Goal: Task Accomplishment & Management: Use online tool/utility

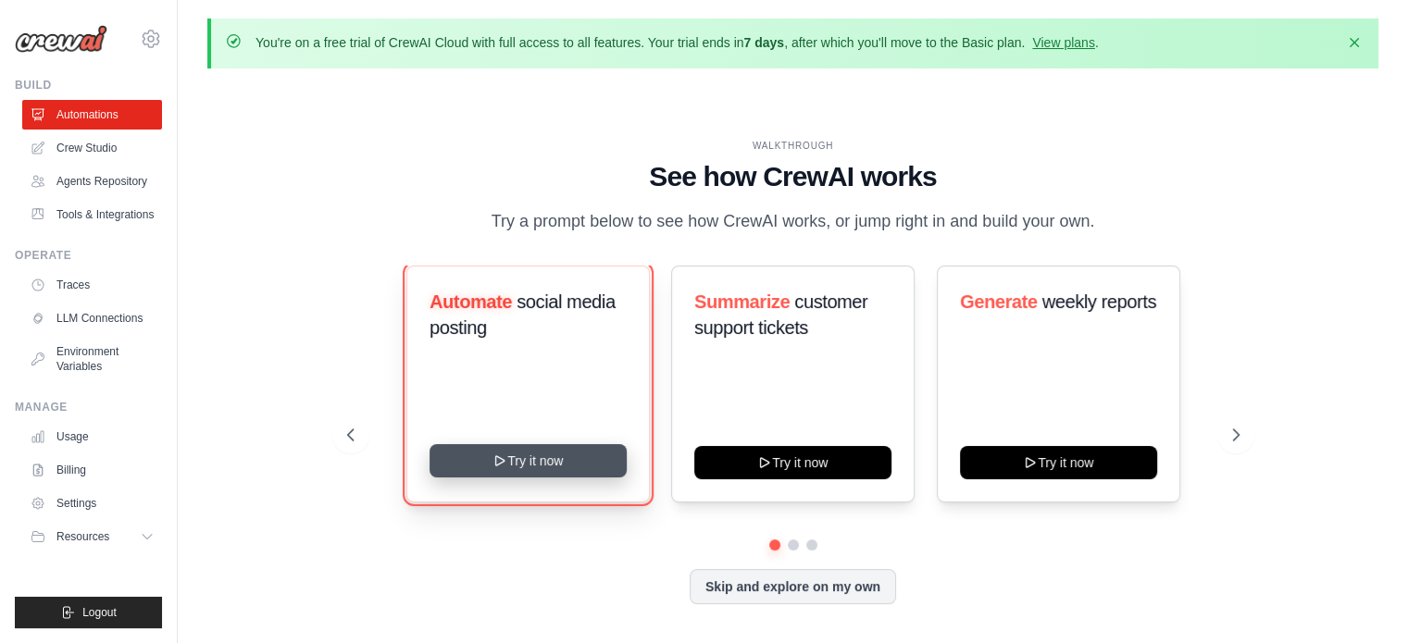
click at [504, 462] on icon at bounding box center [499, 460] width 15 height 15
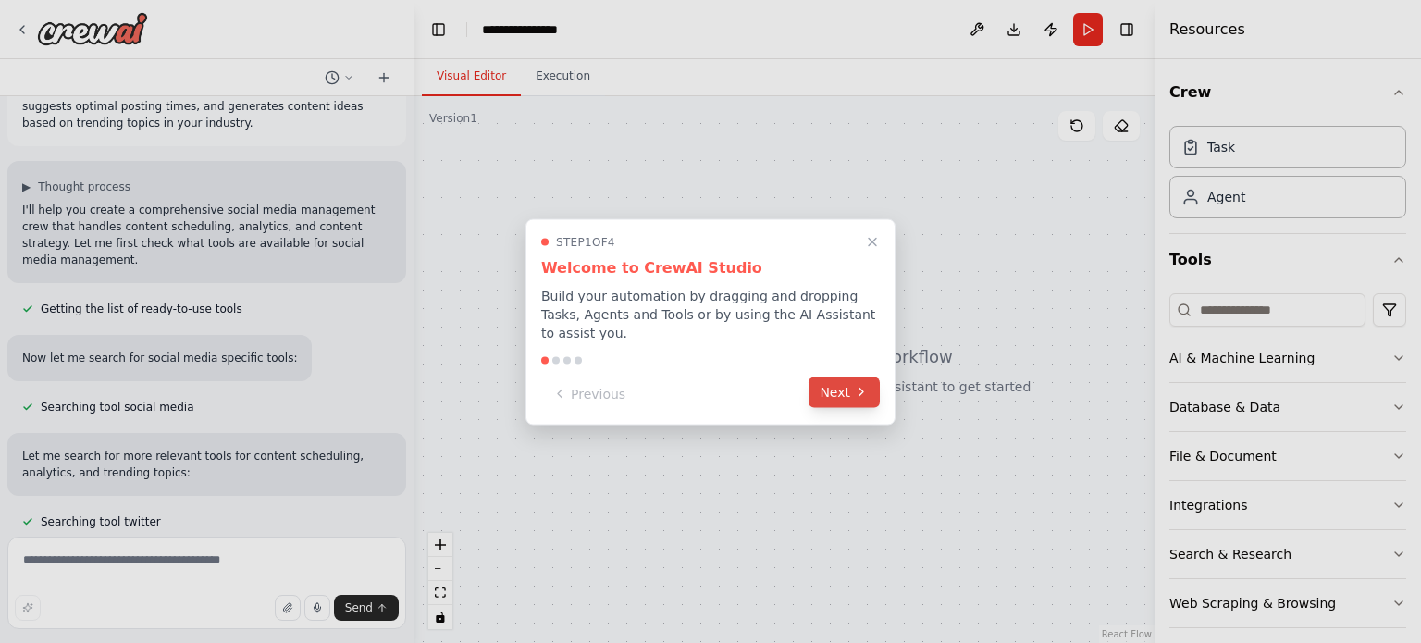
scroll to position [98, 0]
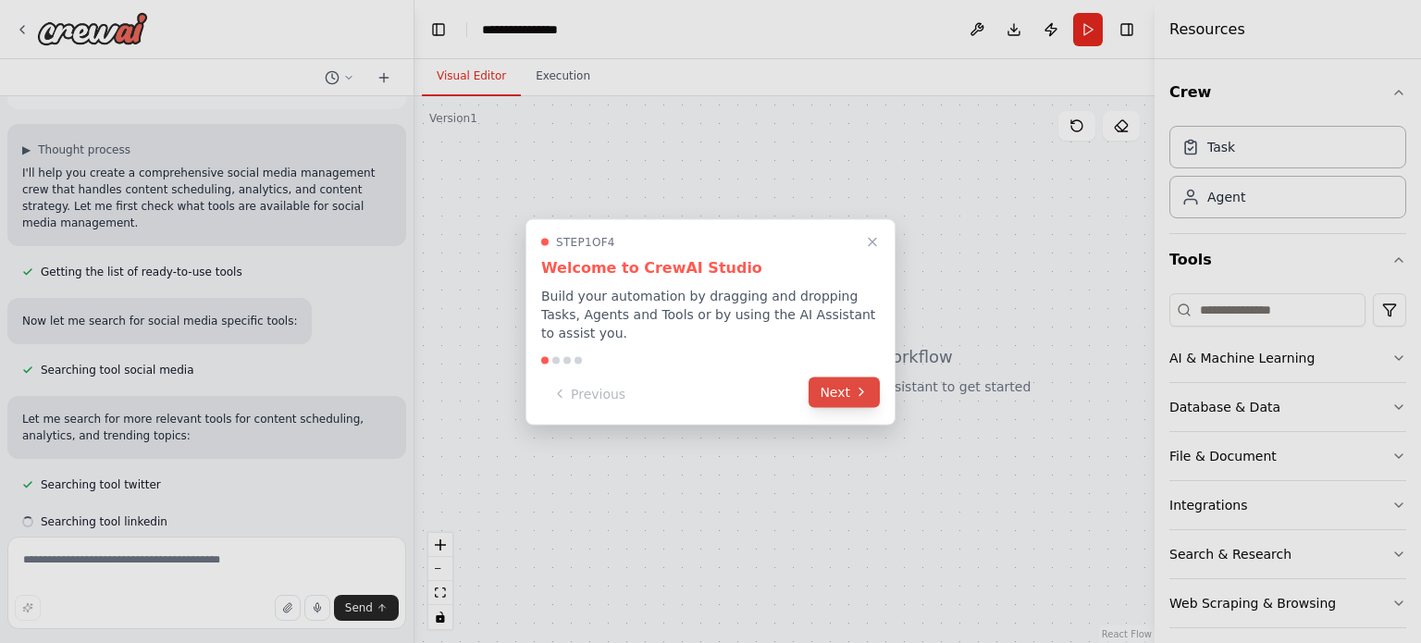
click at [849, 386] on button "Next" at bounding box center [844, 392] width 71 height 31
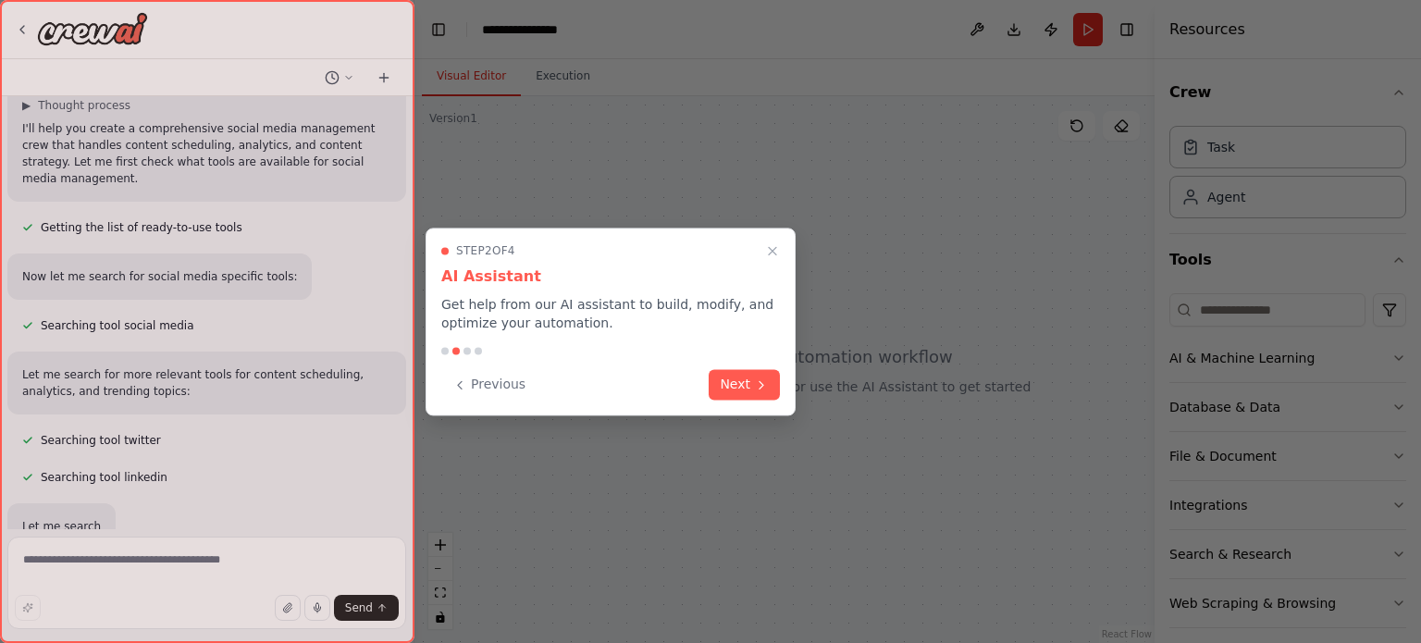
scroll to position [159, 0]
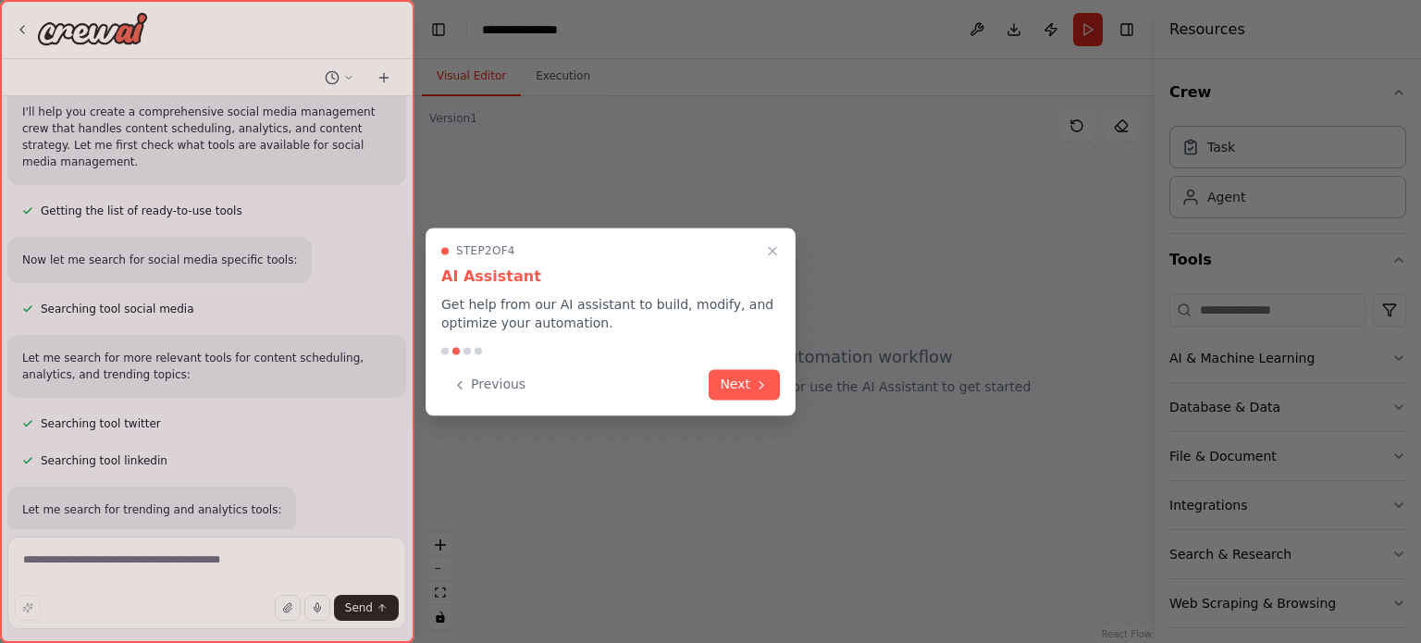
click at [442, 347] on div at bounding box center [444, 350] width 7 height 7
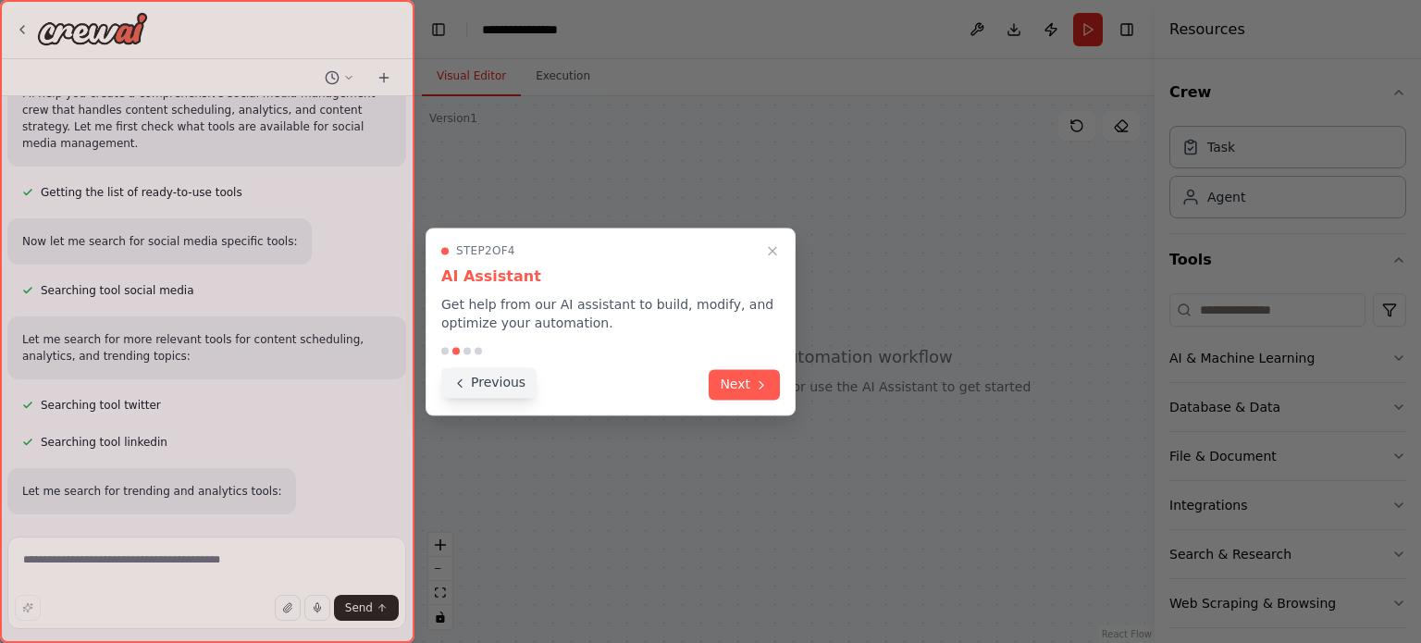
click at [466, 388] on button "Previous" at bounding box center [488, 382] width 95 height 31
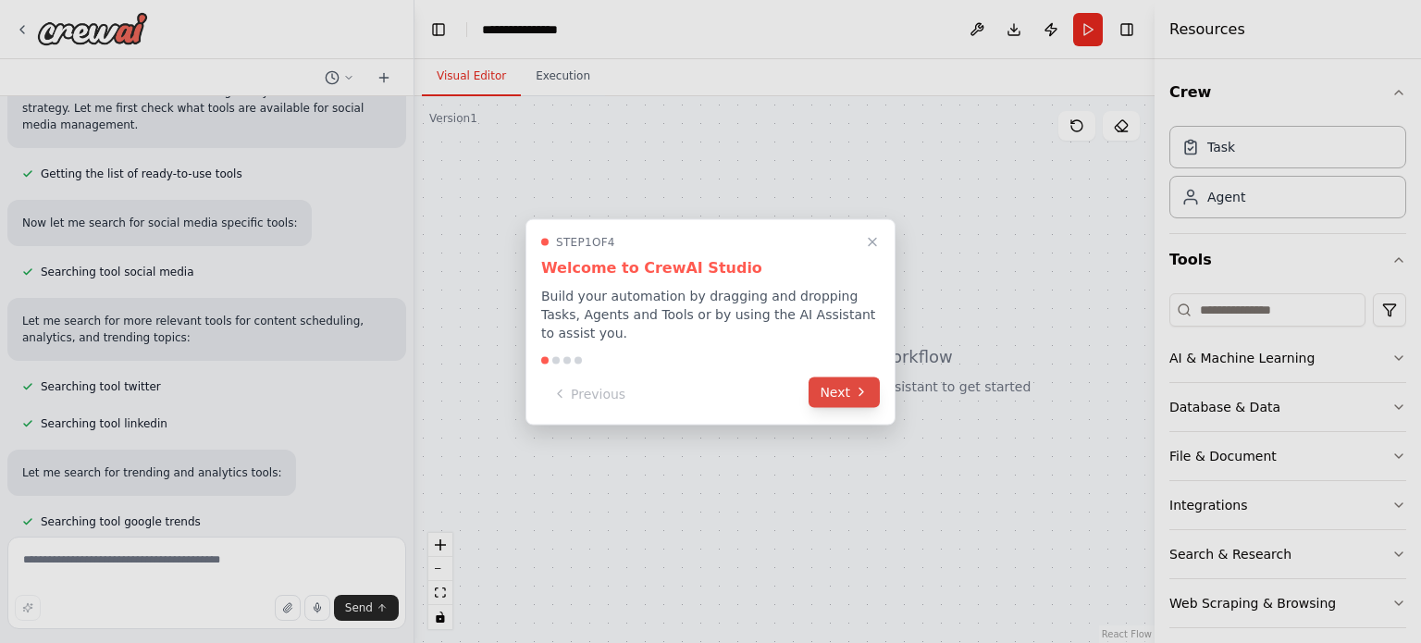
scroll to position [233, 0]
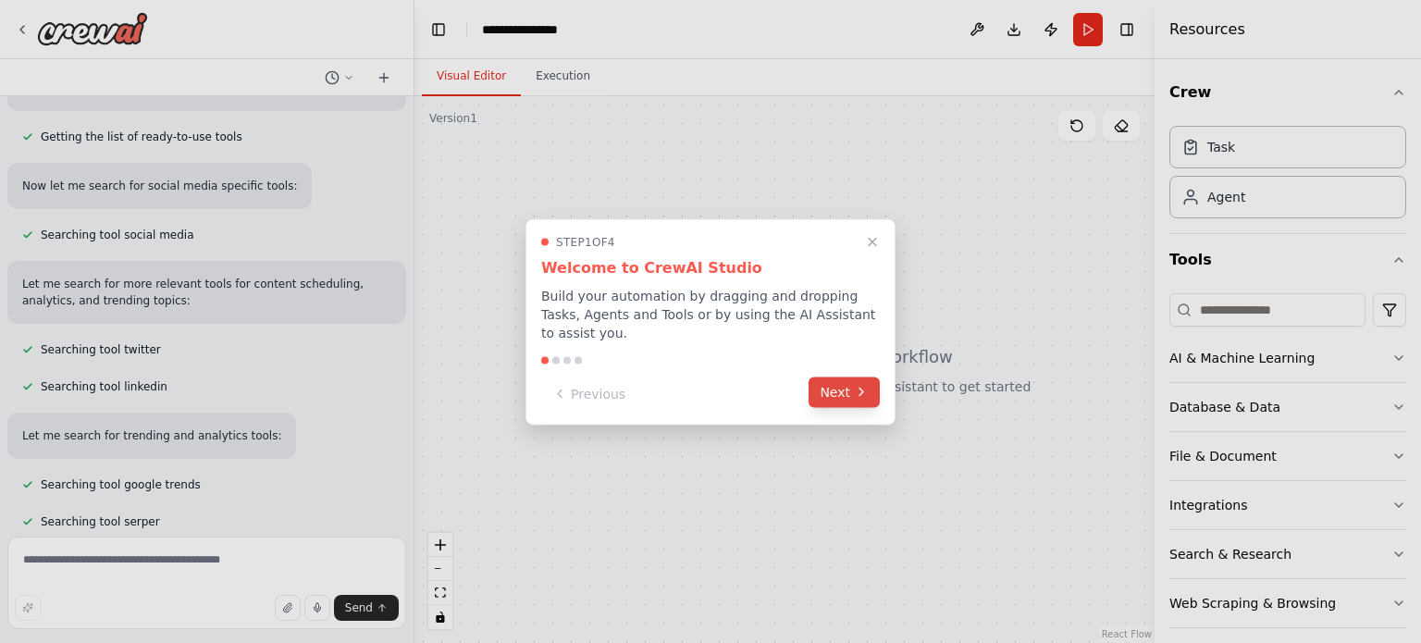
click at [859, 385] on icon at bounding box center [861, 392] width 15 height 15
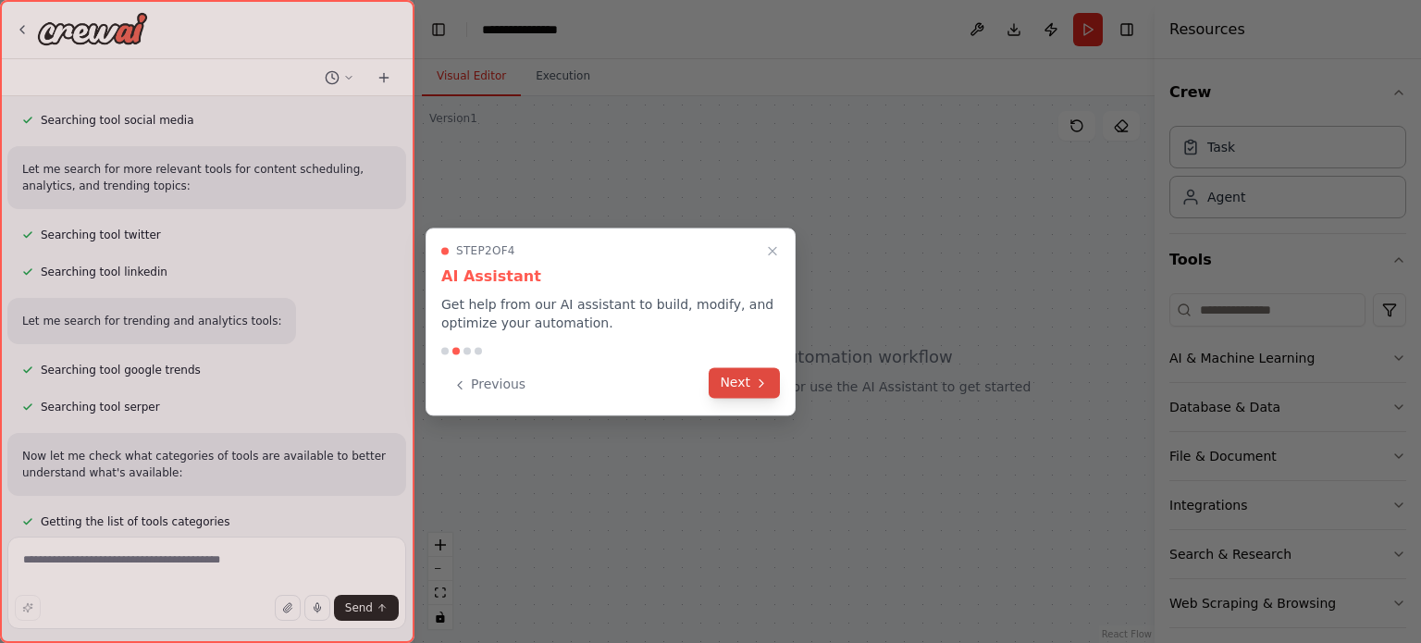
scroll to position [385, 0]
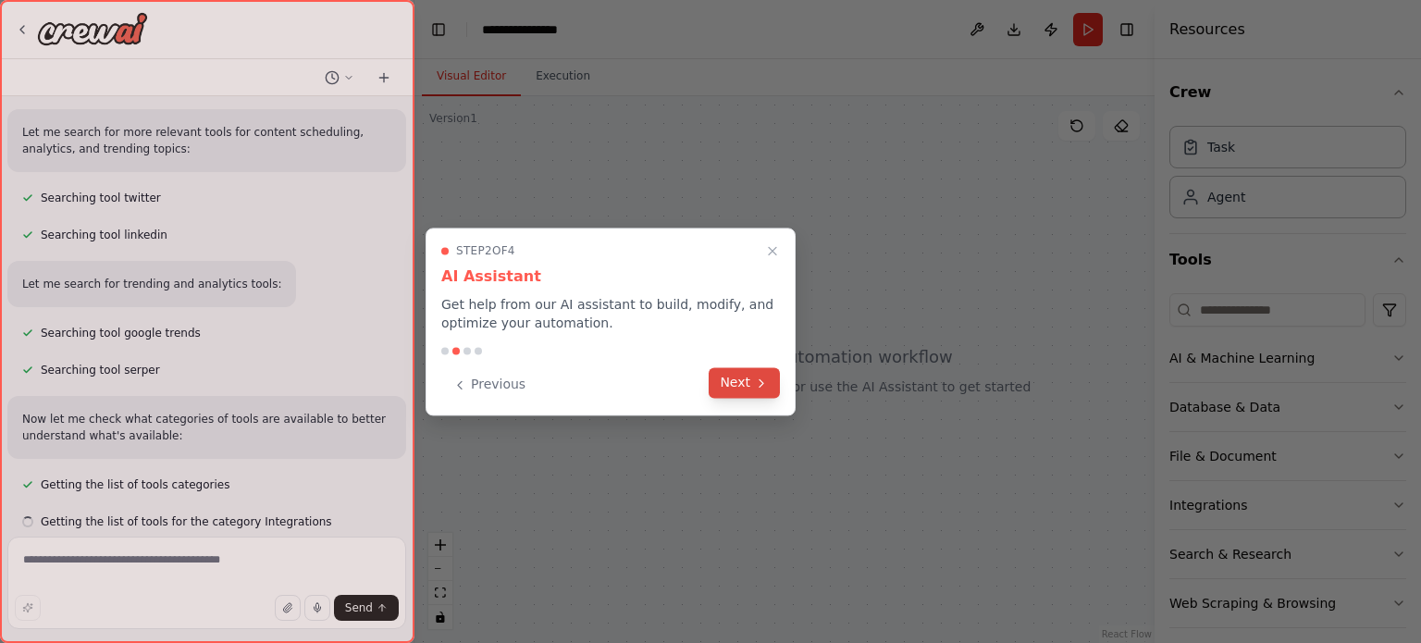
click at [733, 380] on button "Next" at bounding box center [744, 382] width 71 height 31
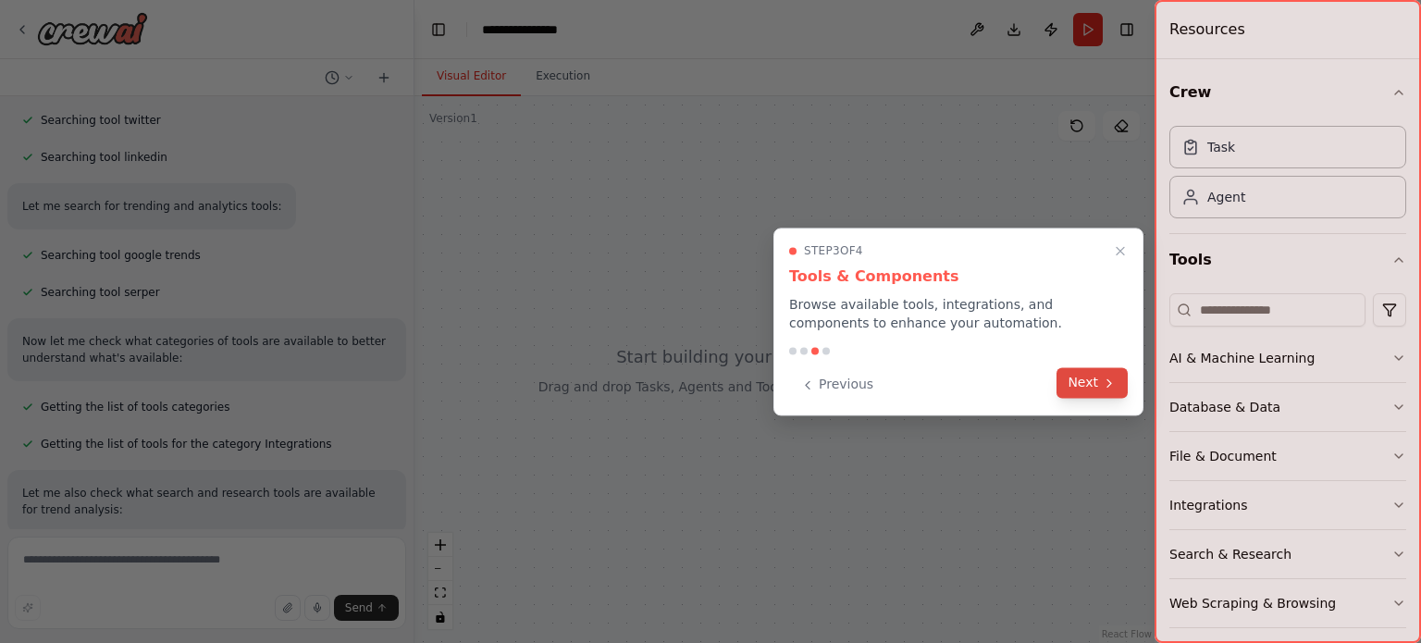
scroll to position [500, 0]
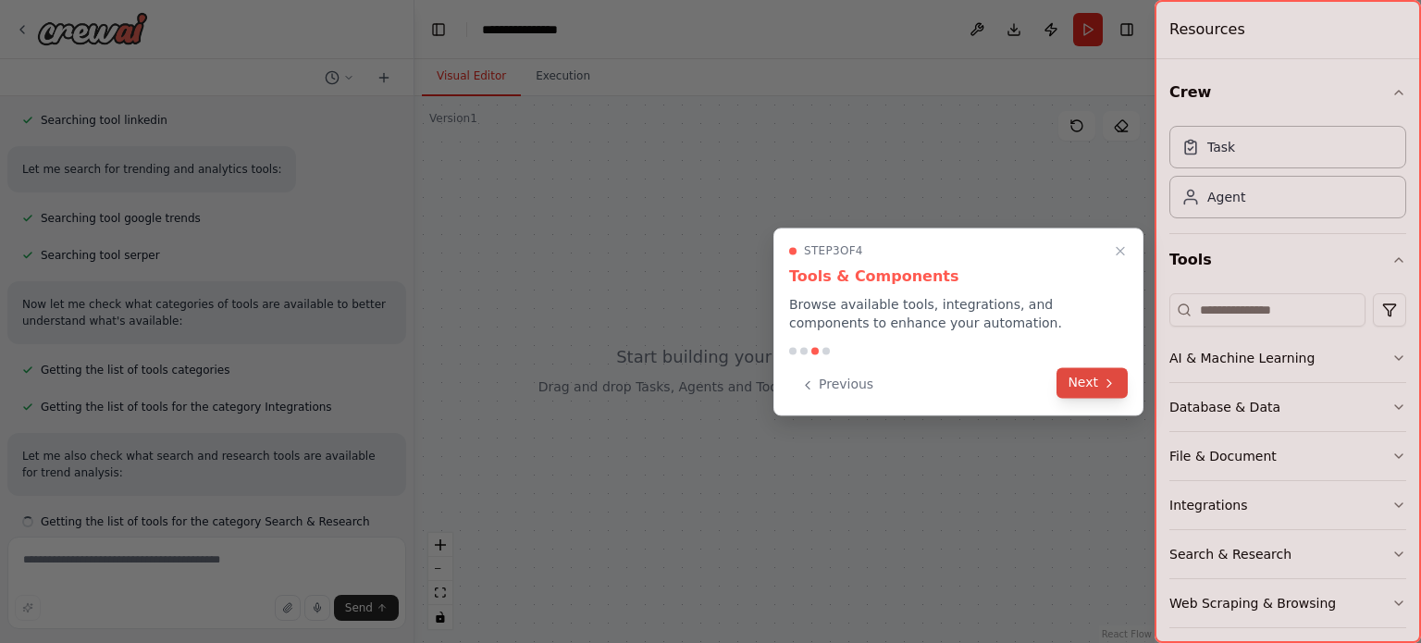
click at [1091, 382] on button "Next" at bounding box center [1092, 382] width 71 height 31
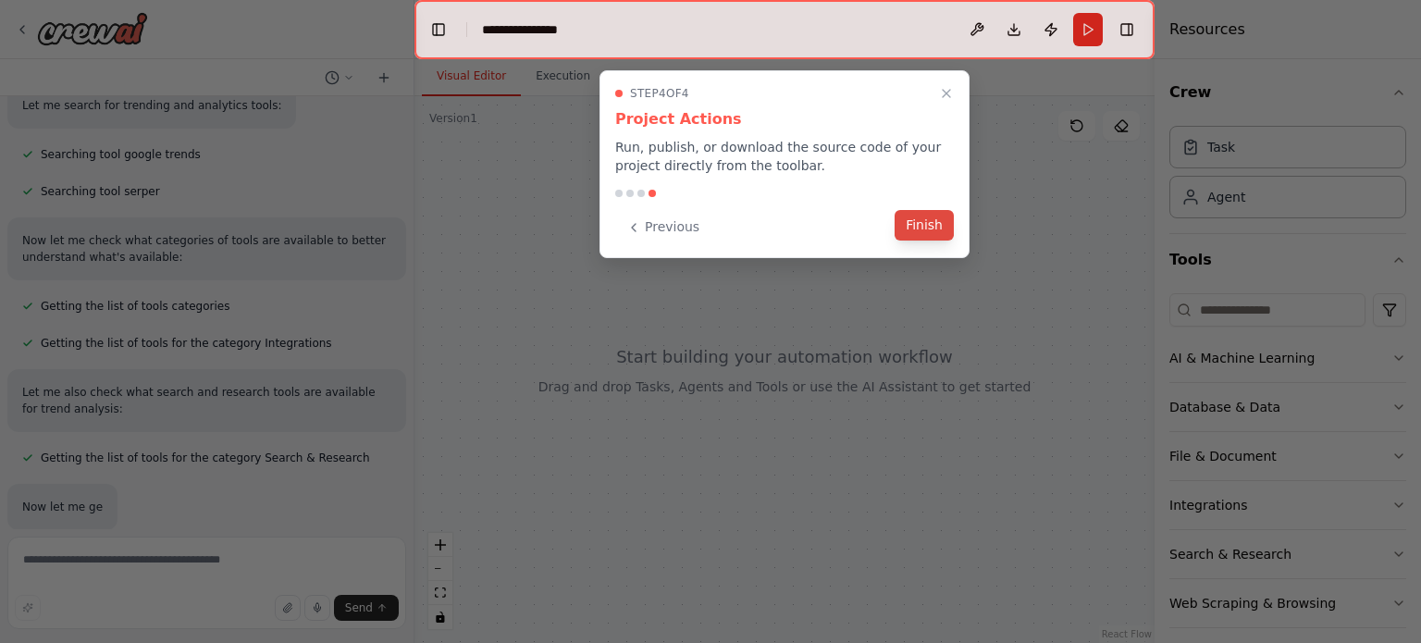
scroll to position [598, 0]
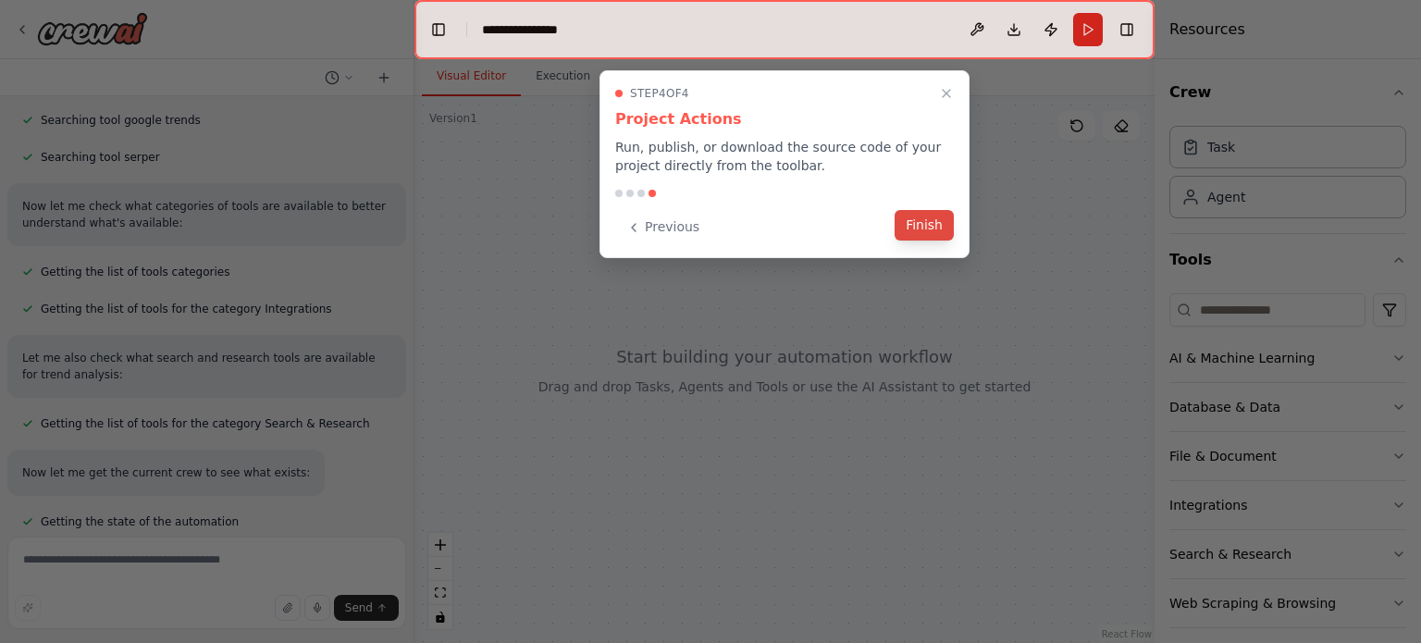
click at [929, 214] on button "Finish" at bounding box center [924, 225] width 59 height 31
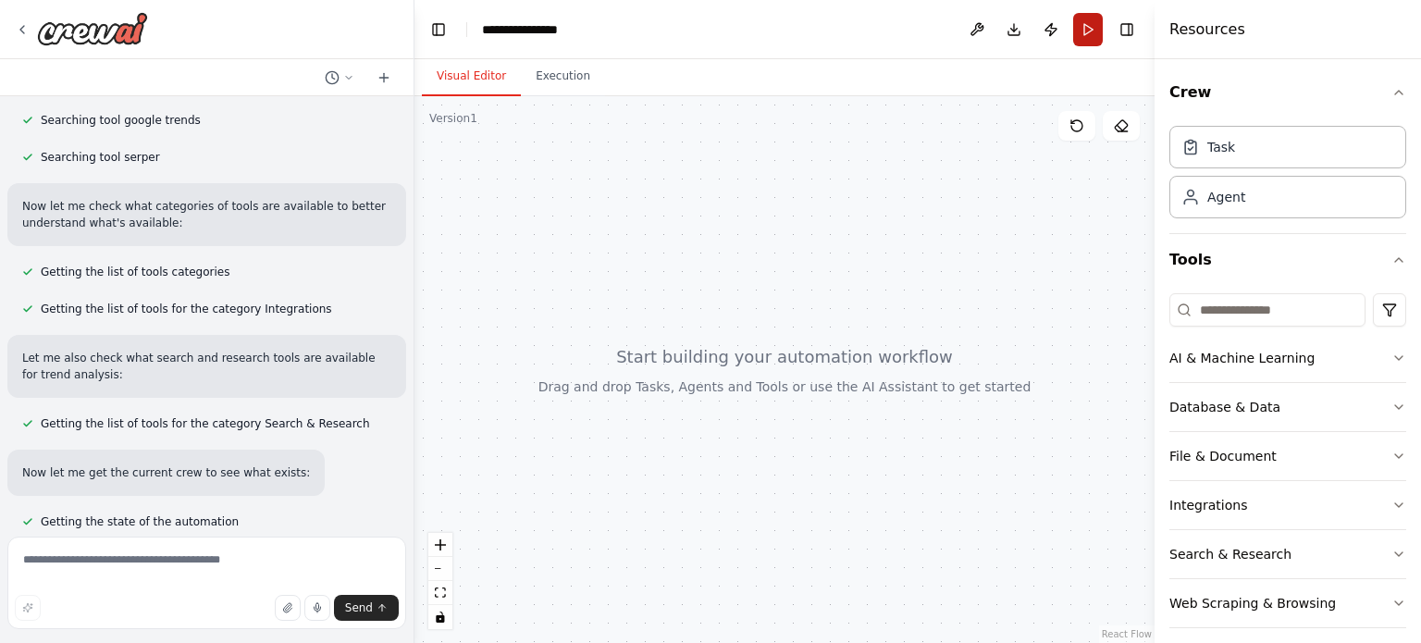
click at [1093, 29] on button "Run" at bounding box center [1088, 29] width 30 height 33
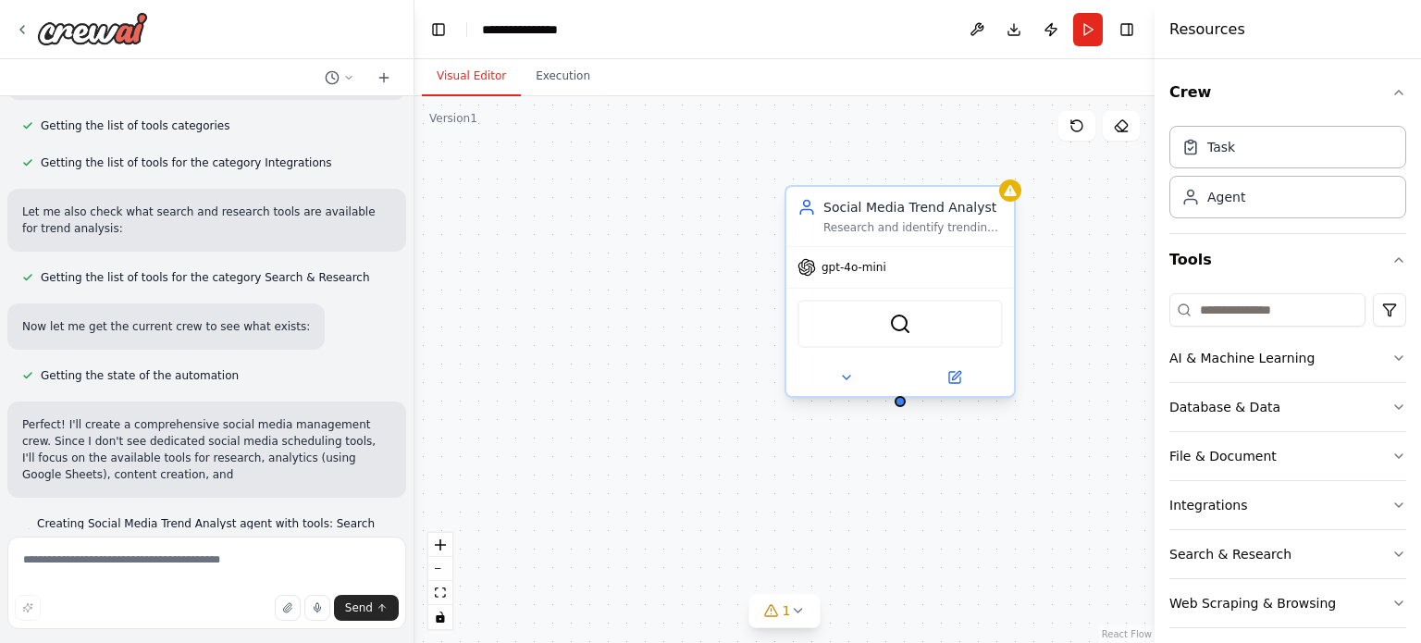
scroll to position [761, 0]
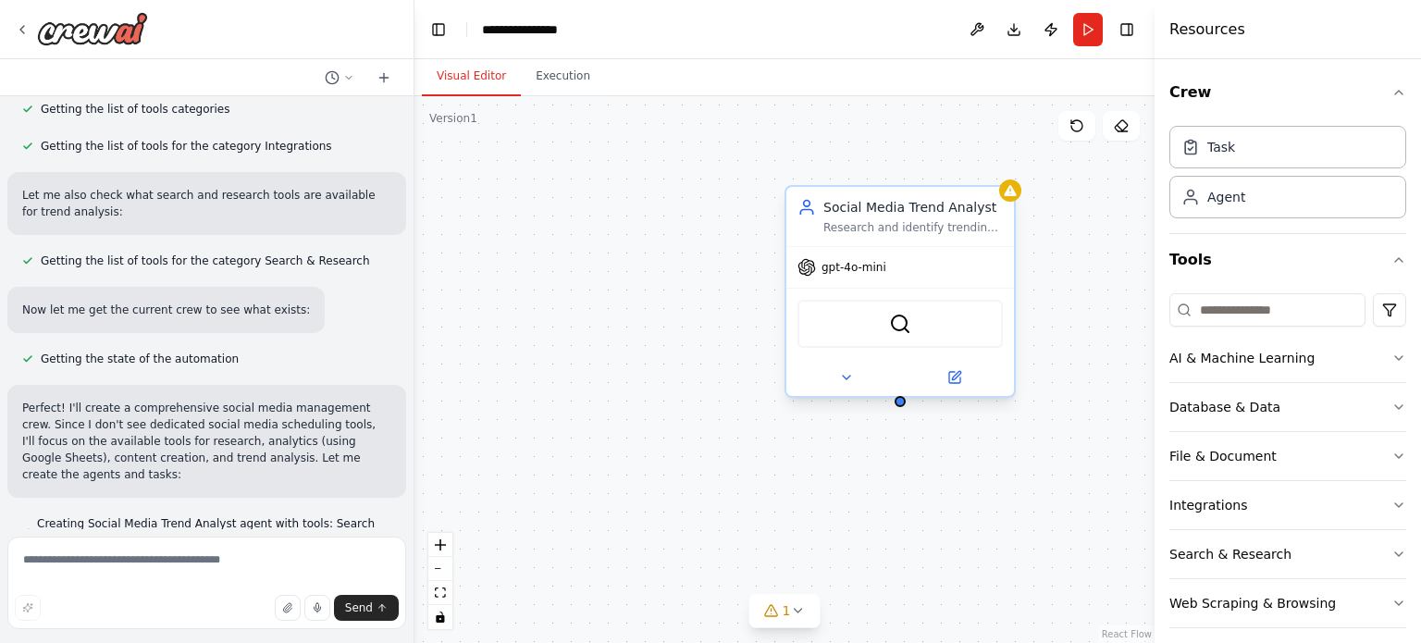
click at [863, 328] on div "SerperDevTool" at bounding box center [900, 324] width 205 height 48
click at [1001, 170] on icon at bounding box center [1000, 168] width 11 height 11
click at [999, 169] on icon at bounding box center [1000, 167] width 11 height 11
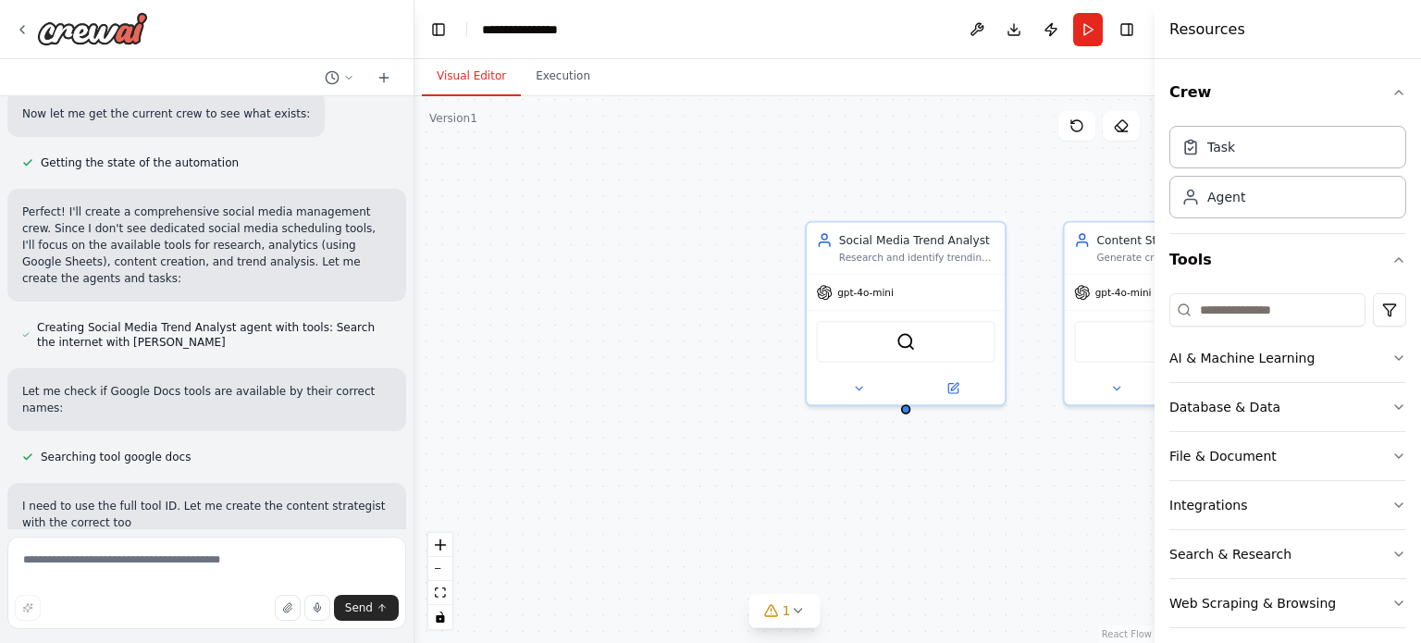
scroll to position [973, 0]
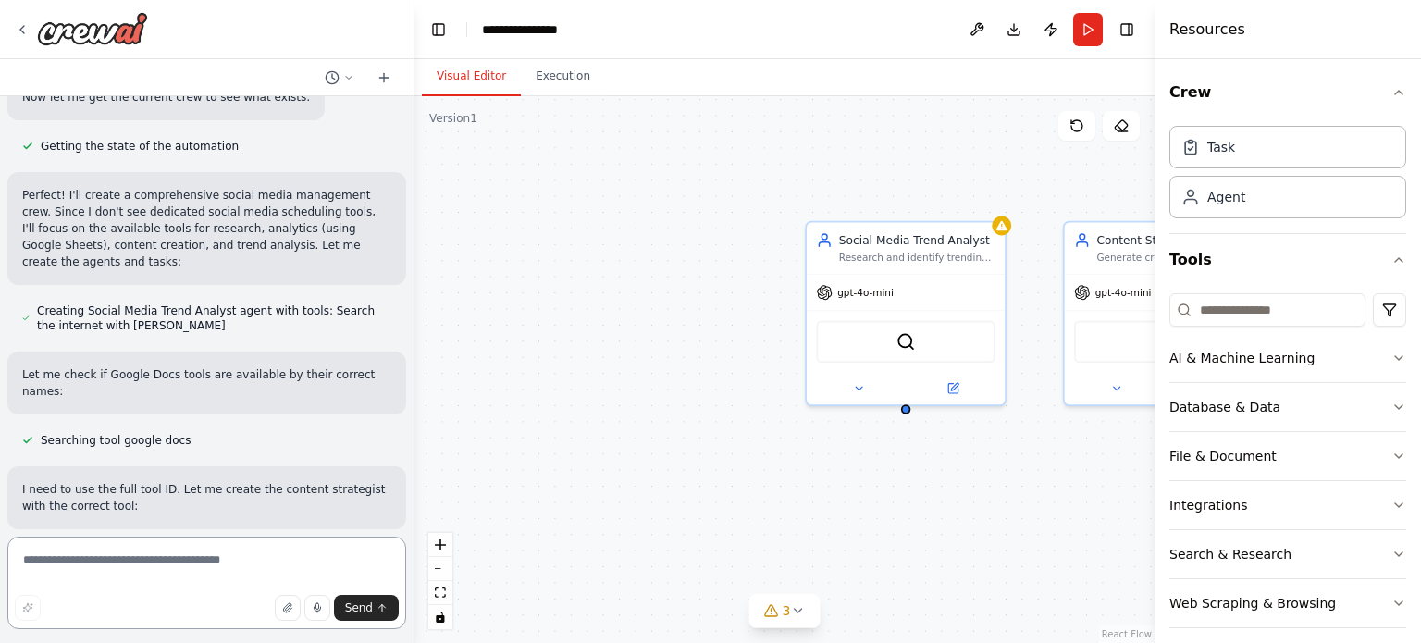
click at [109, 561] on textarea at bounding box center [206, 583] width 399 height 93
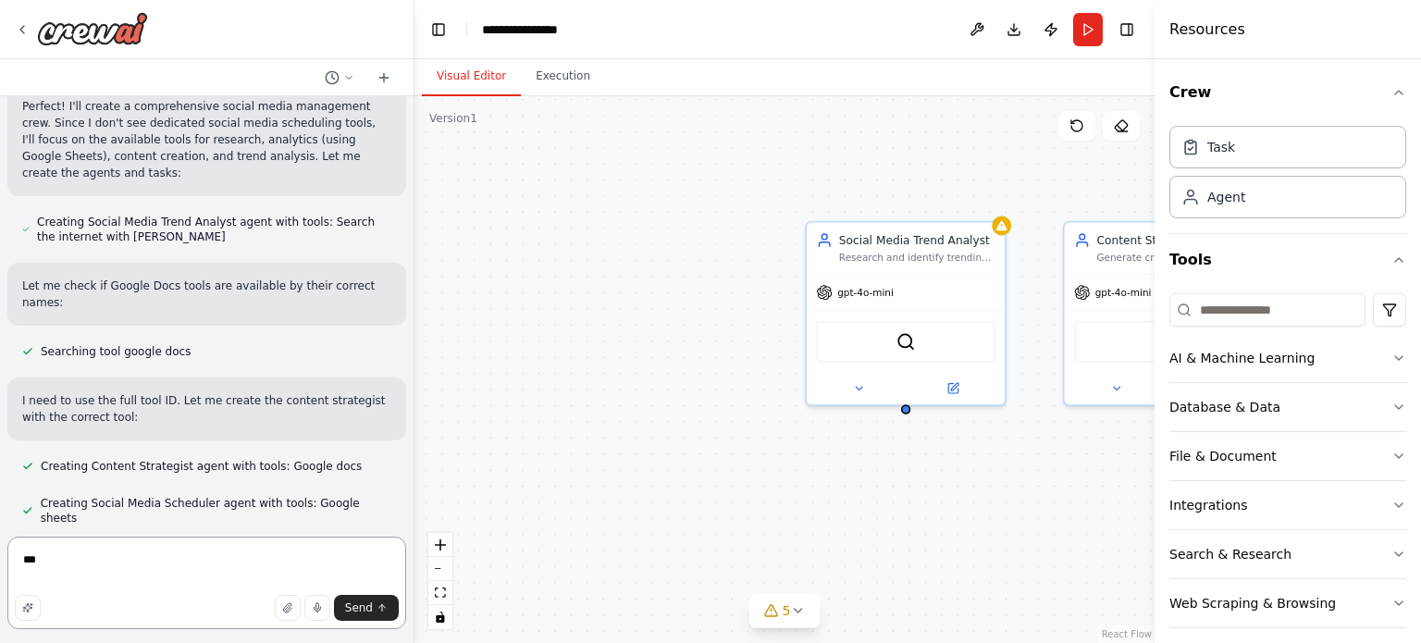
scroll to position [1062, 0]
click at [214, 496] on span "Creating Social Media Scheduler agent with tools: Google sheets" at bounding box center [216, 511] width 351 height 30
click at [40, 496] on div "Creating Social Media Scheduler agent with tools: Google sheets" at bounding box center [206, 511] width 369 height 30
drag, startPoint x: 51, startPoint y: 448, endPoint x: 370, endPoint y: 461, distance: 319.5
click at [370, 492] on div "Creating Social Media Scheduler agent with tools: Google sheets" at bounding box center [206, 510] width 399 height 37
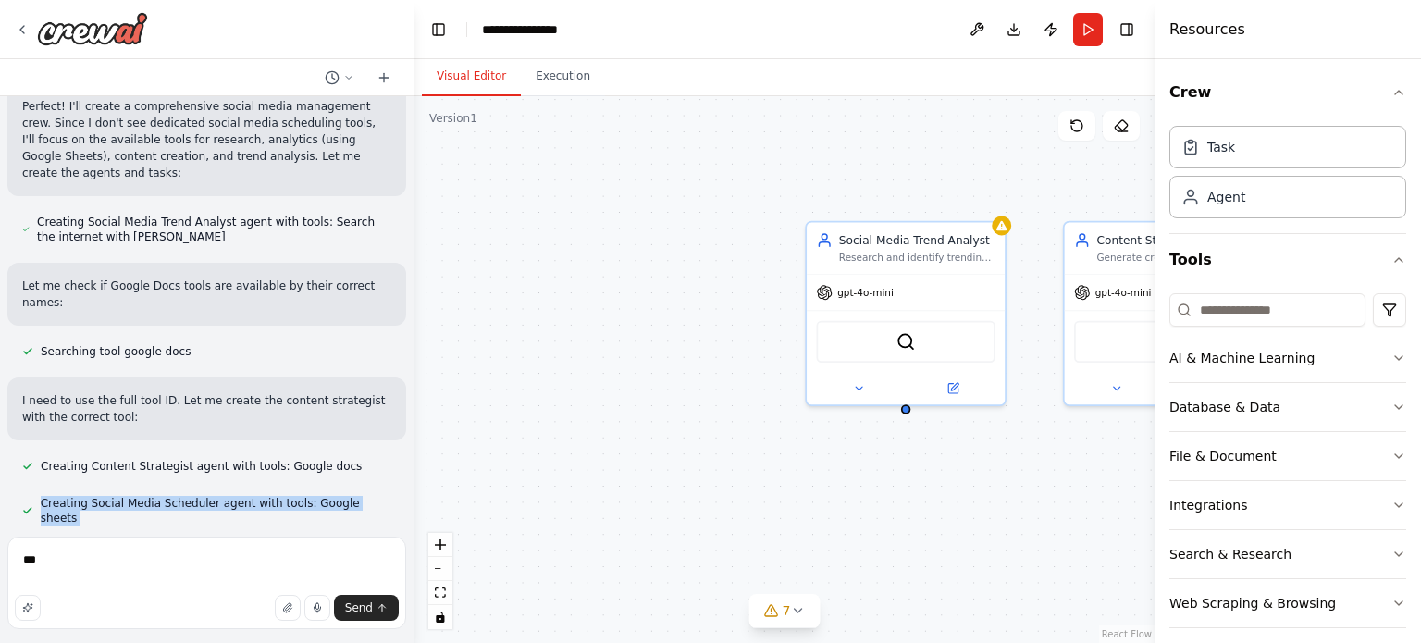
copy div "Creating Social Media Scheduler agent with tools: Google sheets"
click at [169, 564] on textarea "**" at bounding box center [206, 583] width 399 height 93
type textarea "*"
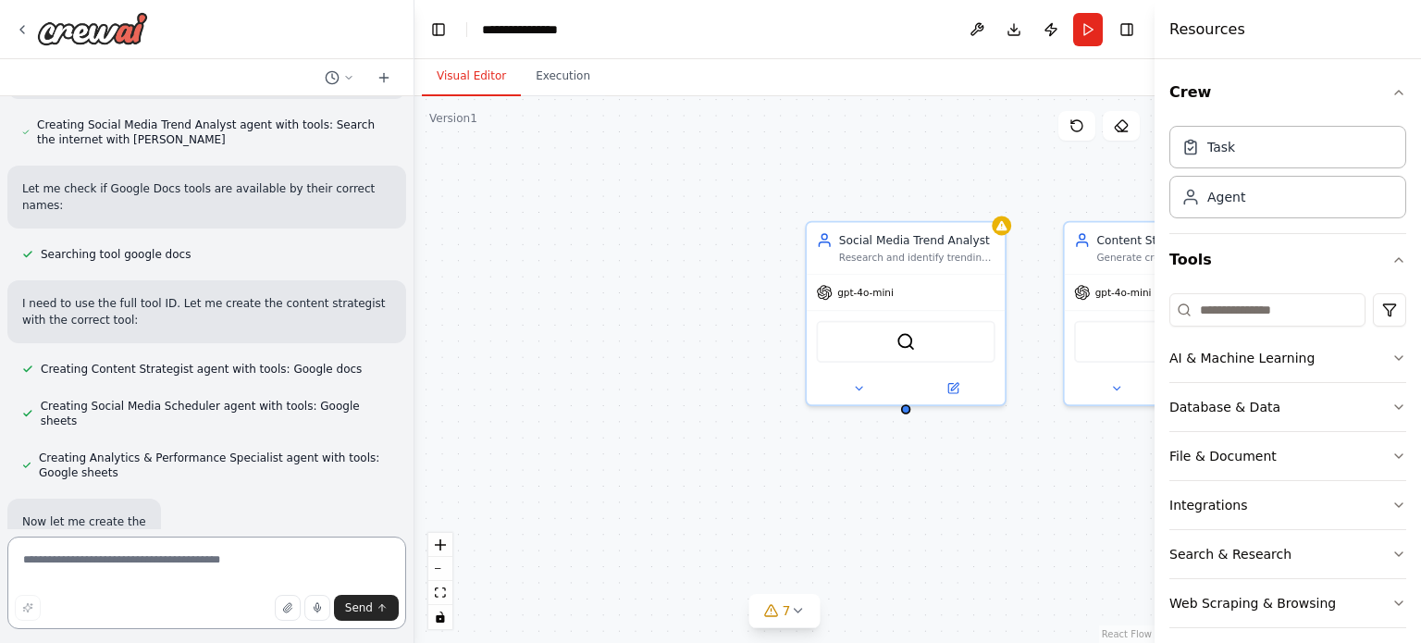
scroll to position [1160, 0]
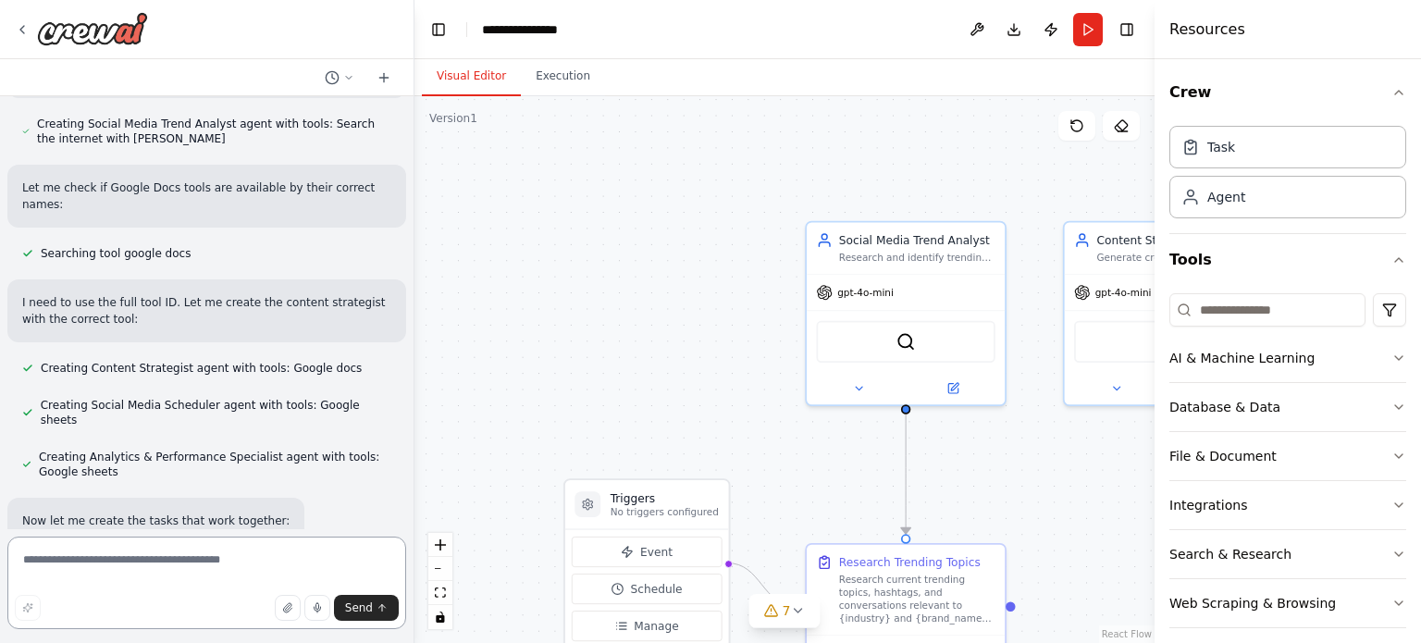
paste textarea "**********"
type textarea "**********"
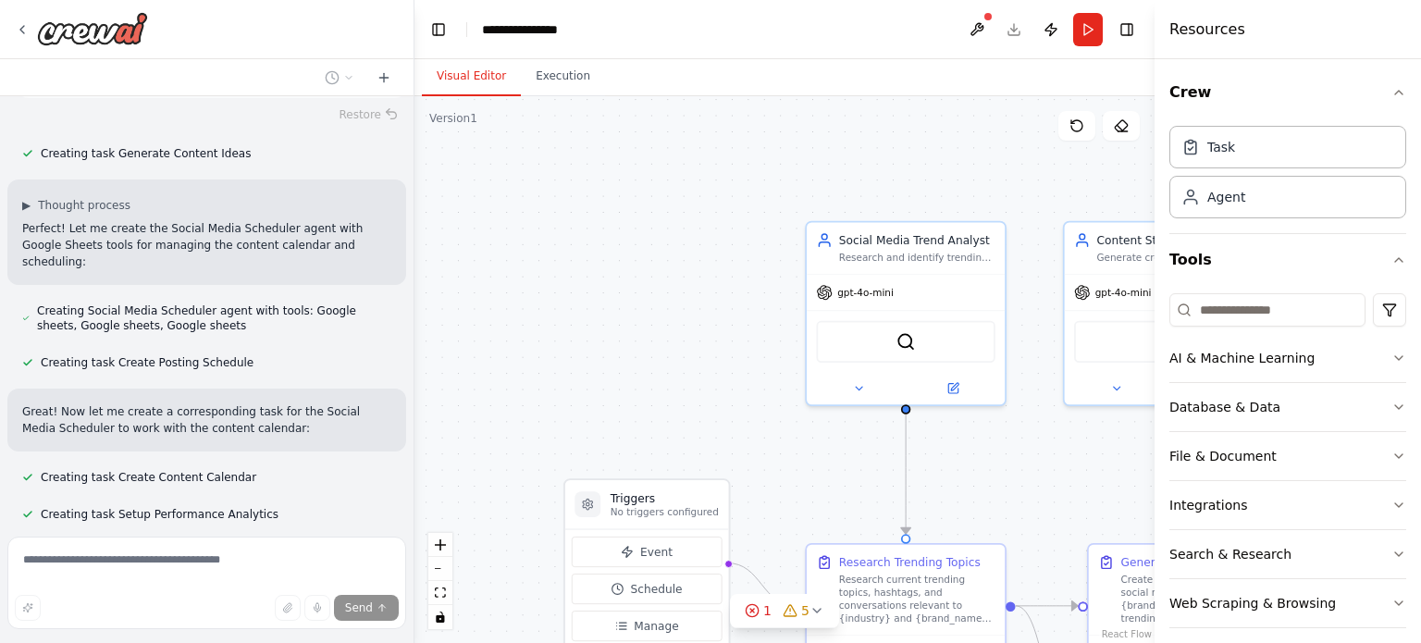
scroll to position [1749, 0]
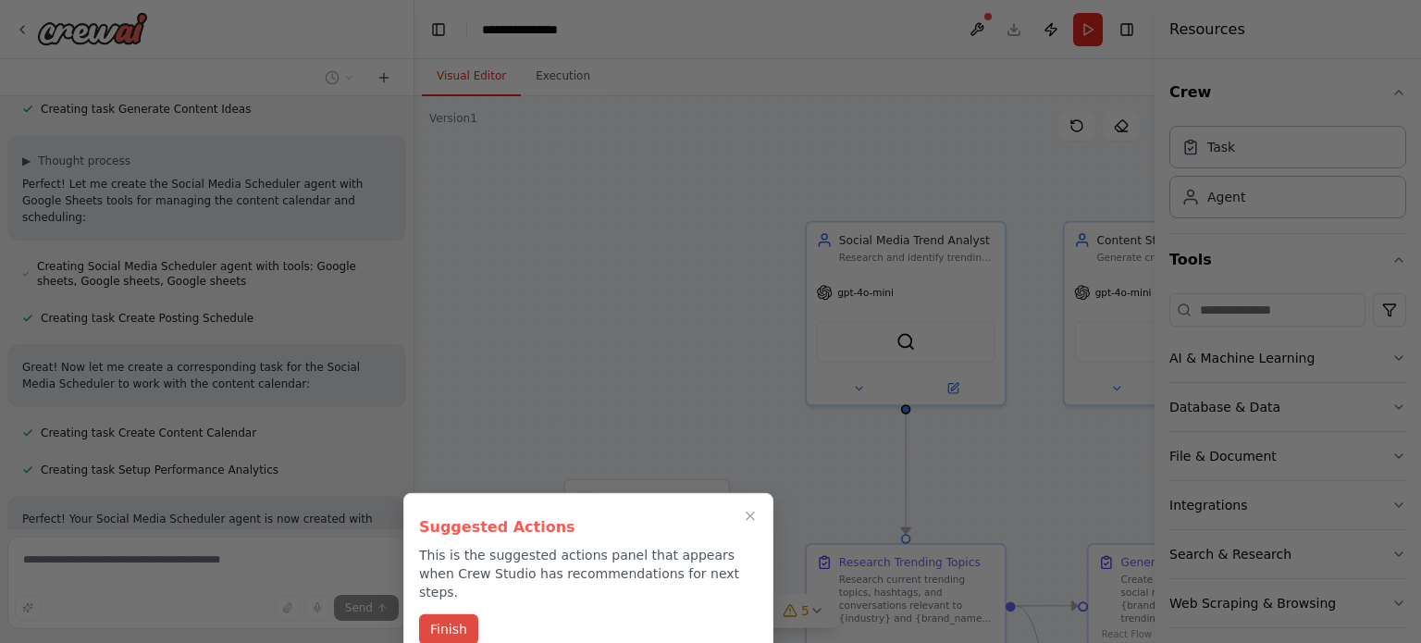
click at [450, 614] on button "Finish" at bounding box center [448, 629] width 59 height 31
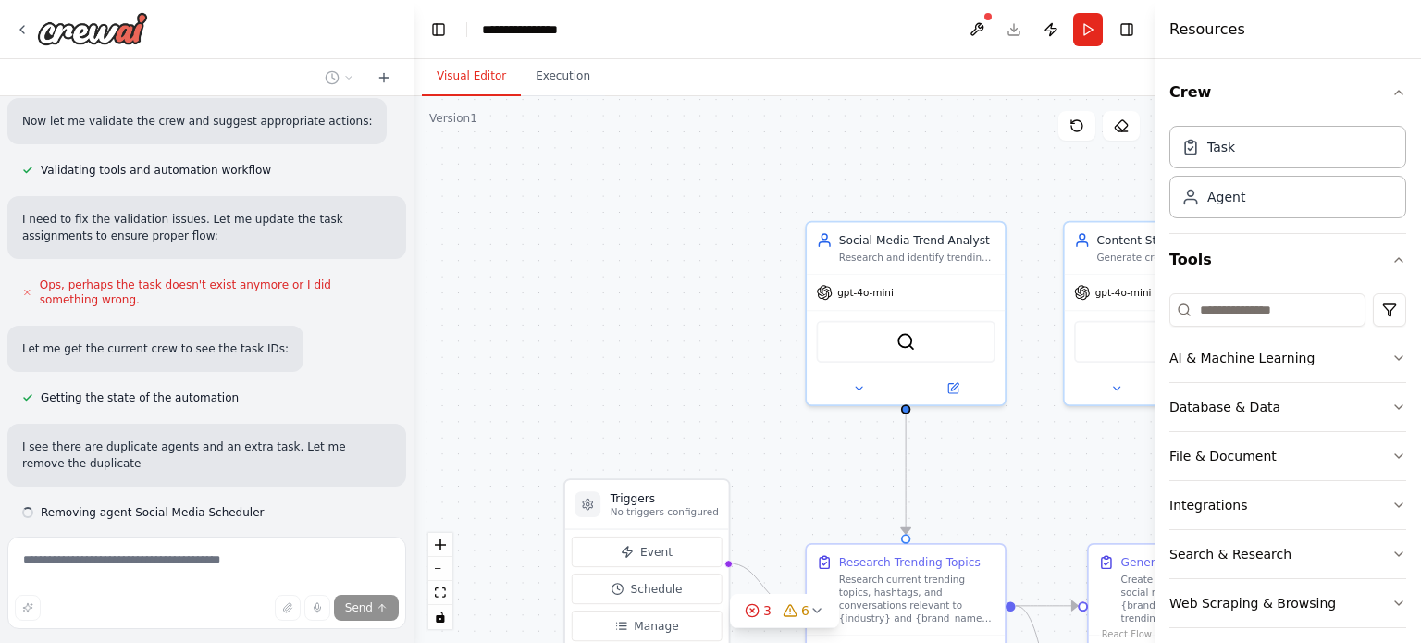
scroll to position [2544, 0]
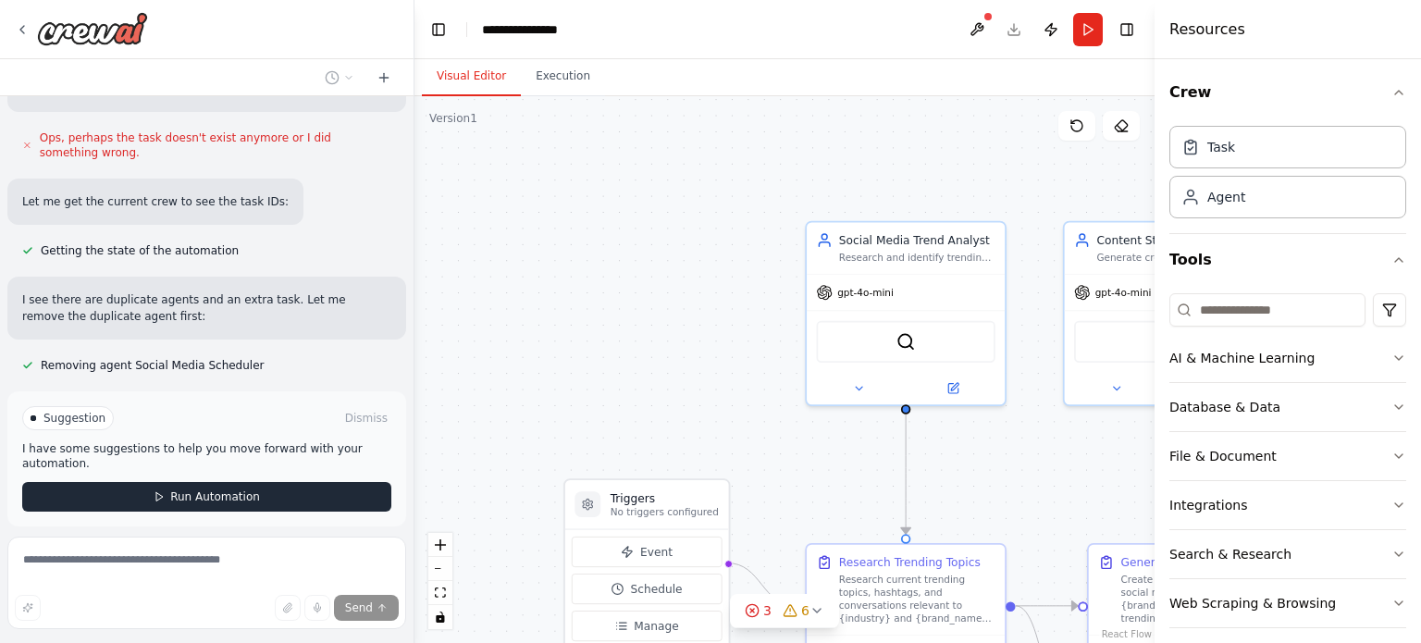
click at [212, 490] on span "Run Automation" at bounding box center [215, 497] width 90 height 15
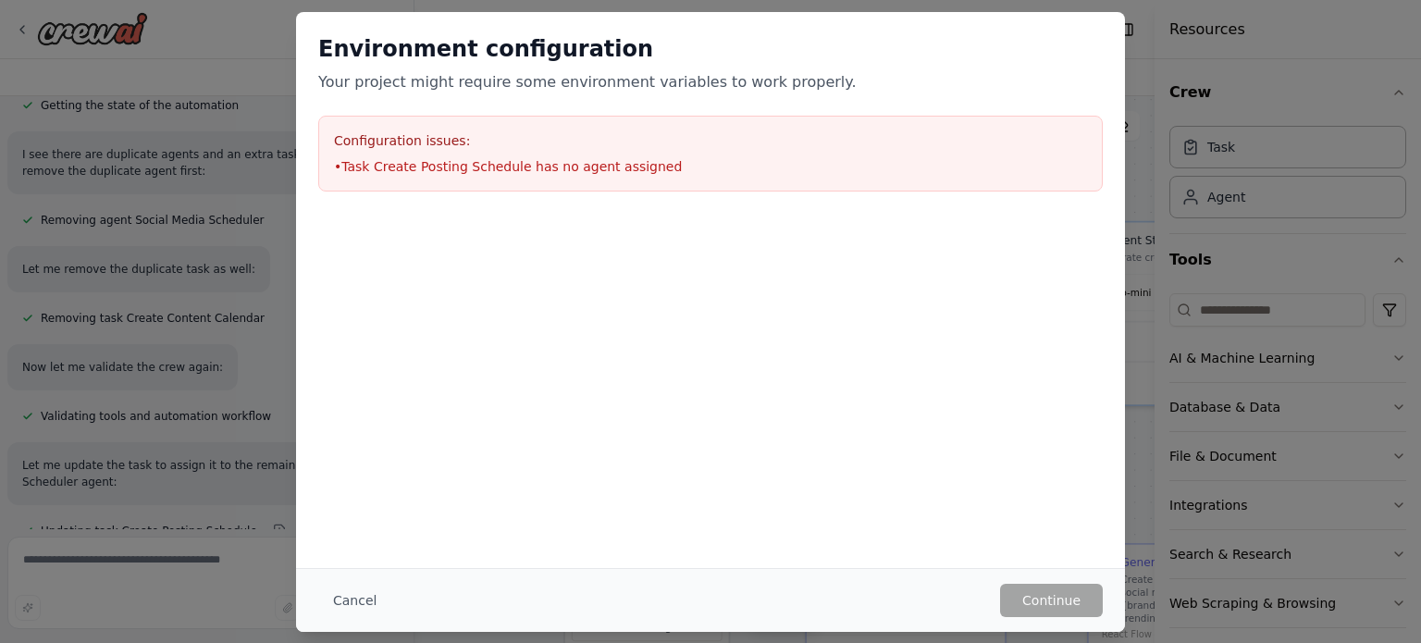
scroll to position [2706, 0]
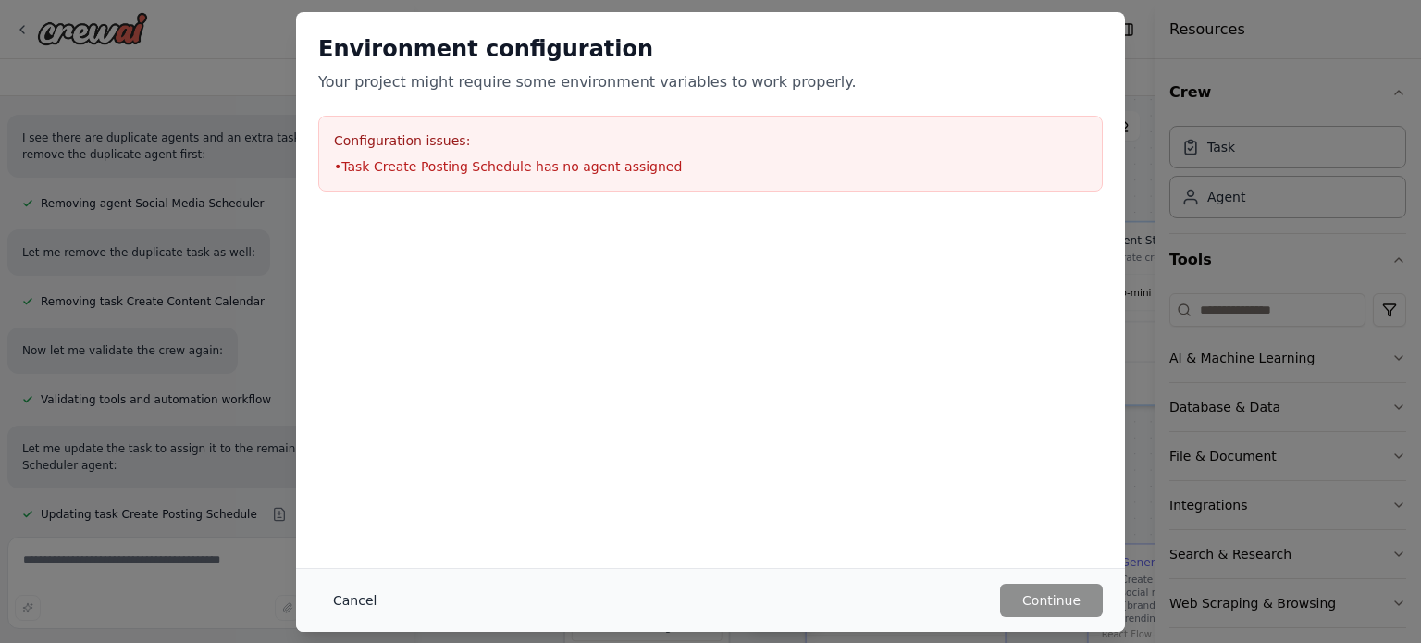
click at [347, 596] on button "Cancel" at bounding box center [354, 600] width 73 height 33
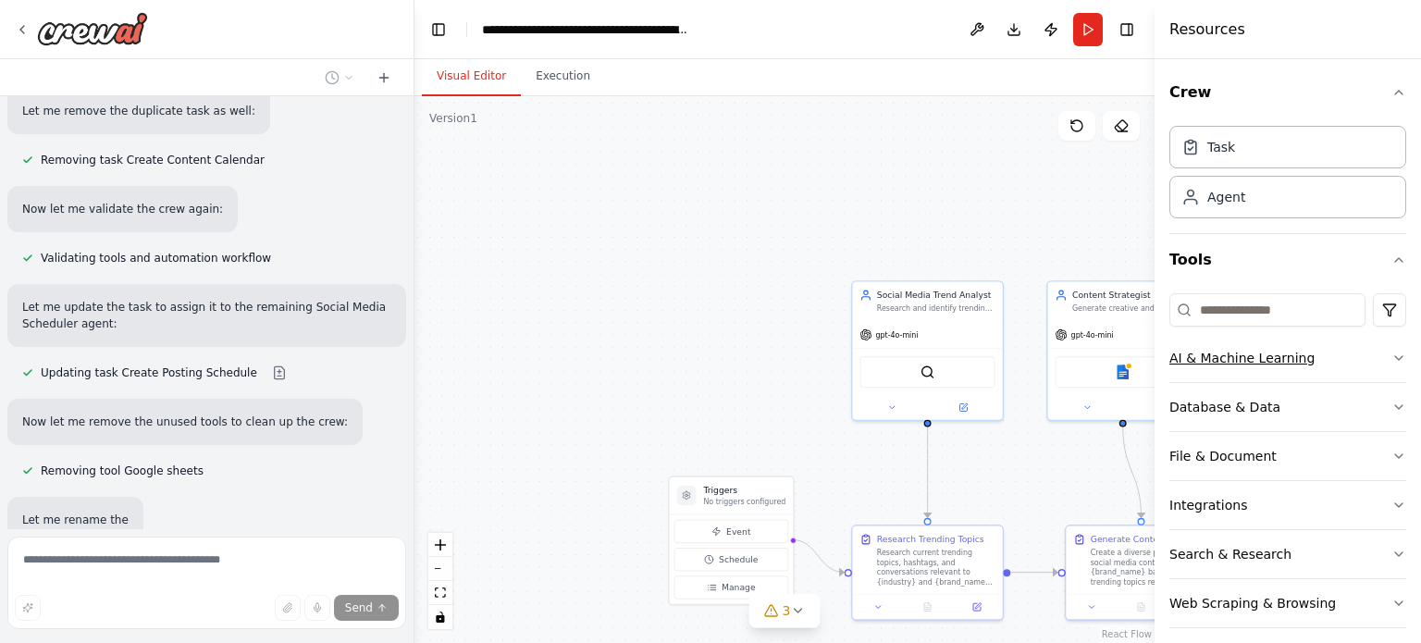
scroll to position [2917, 0]
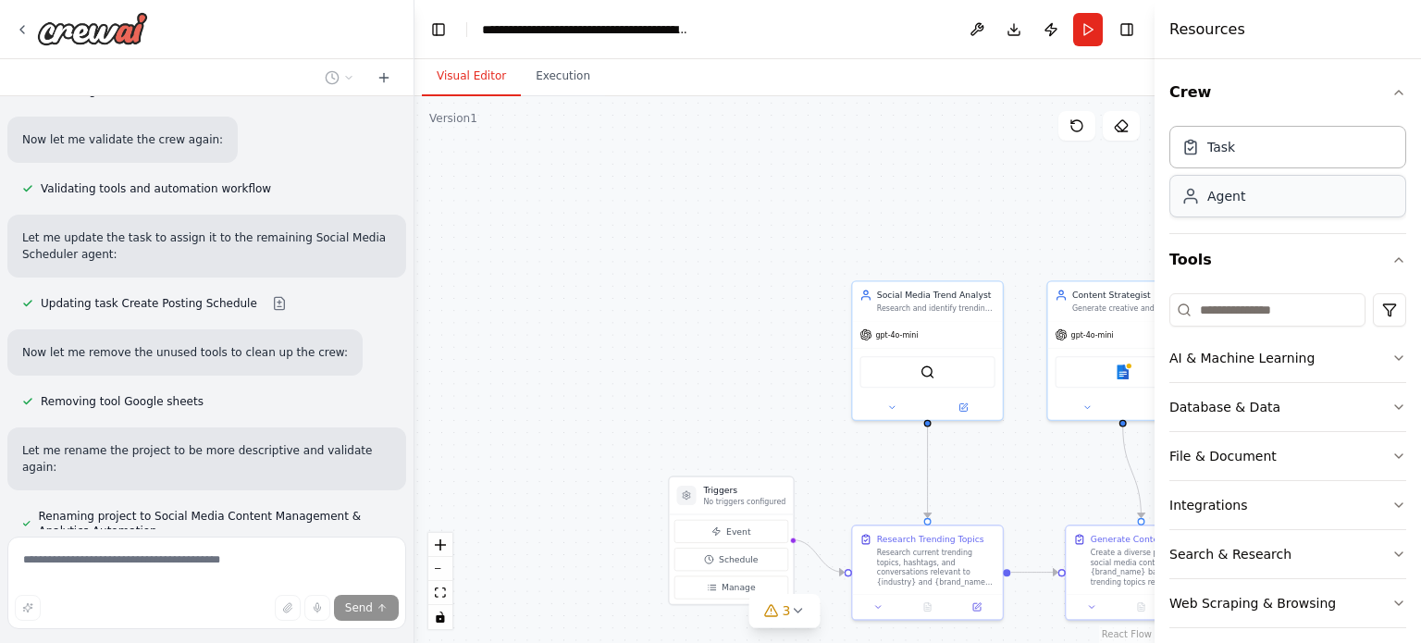
click at [1250, 202] on div "Agent" at bounding box center [1288, 196] width 237 height 43
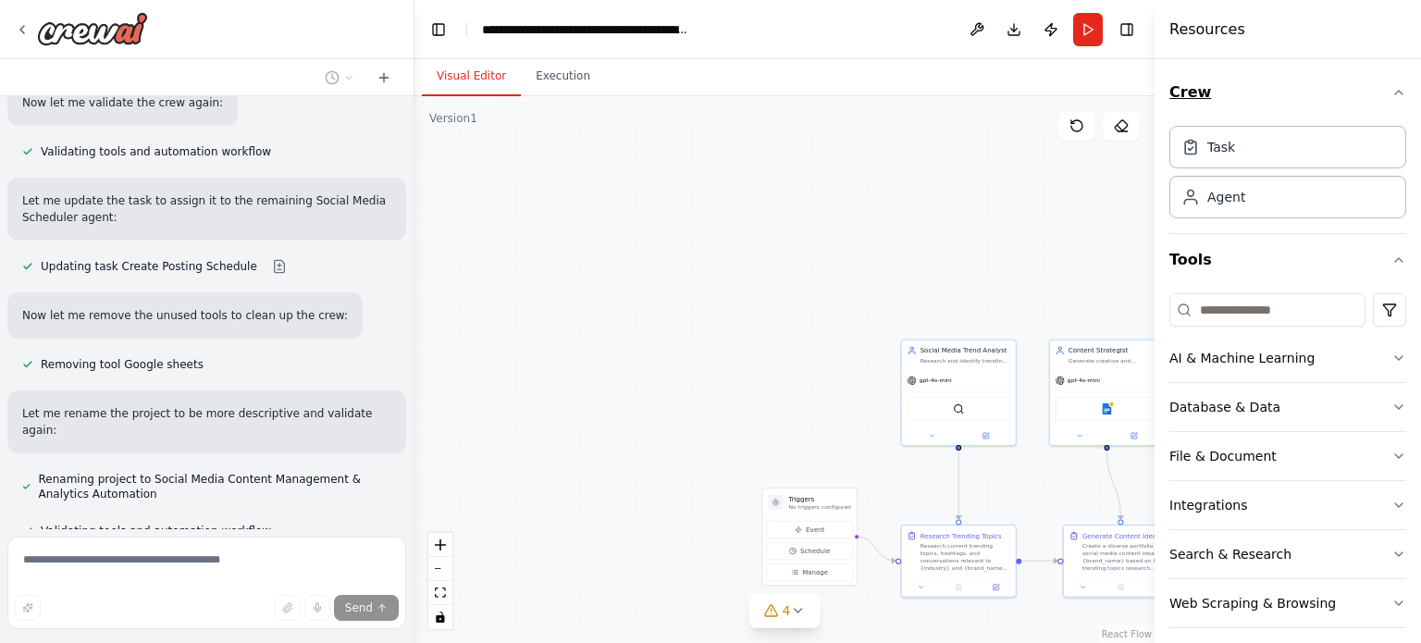
scroll to position [2998, 0]
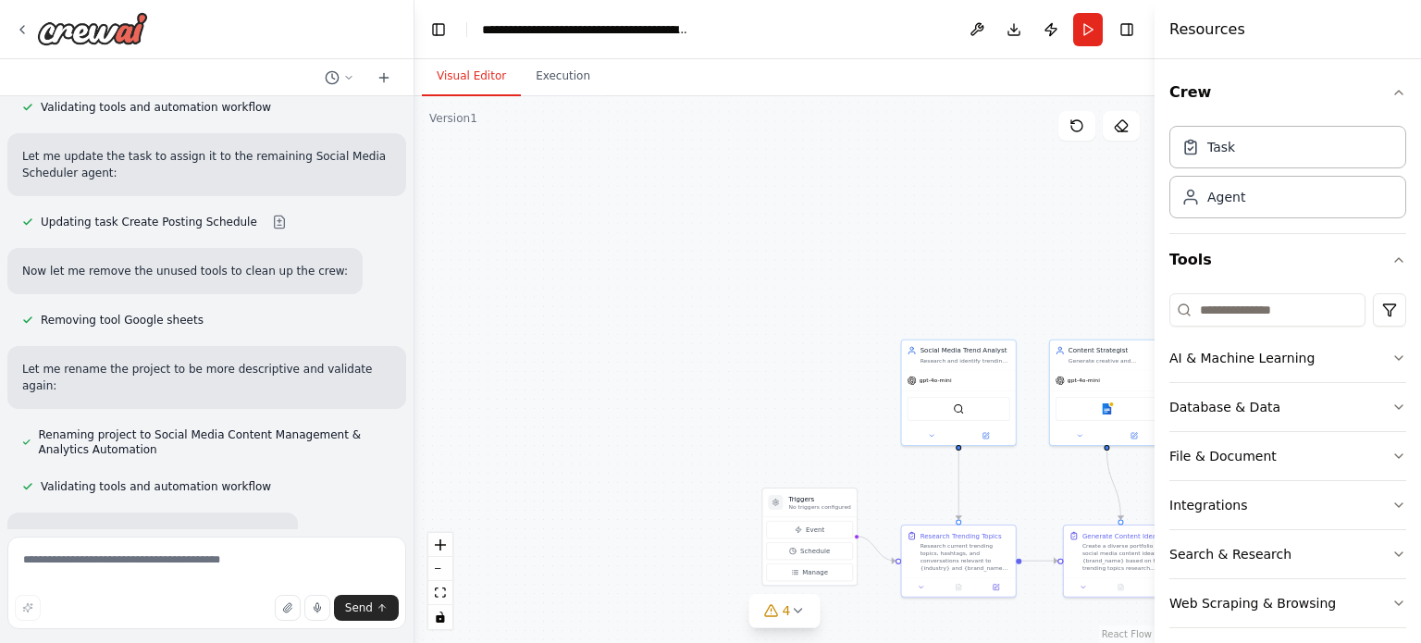
click at [1015, 257] on div ".deletable-edge-delete-btn { width: 20px; height: 20px; border: 0px solid #ffff…" at bounding box center [785, 369] width 740 height 547
click at [443, 594] on icon "fit view" at bounding box center [440, 593] width 11 height 10
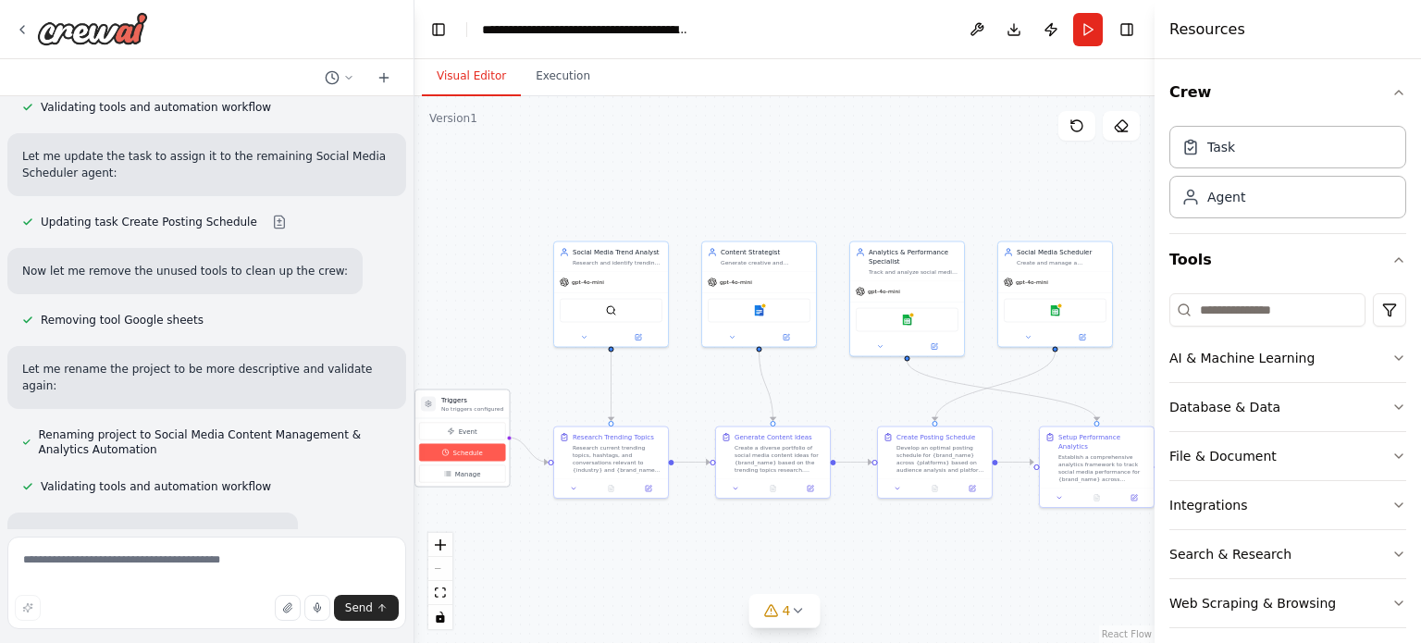
click at [471, 448] on span "Schedule" at bounding box center [468, 452] width 30 height 9
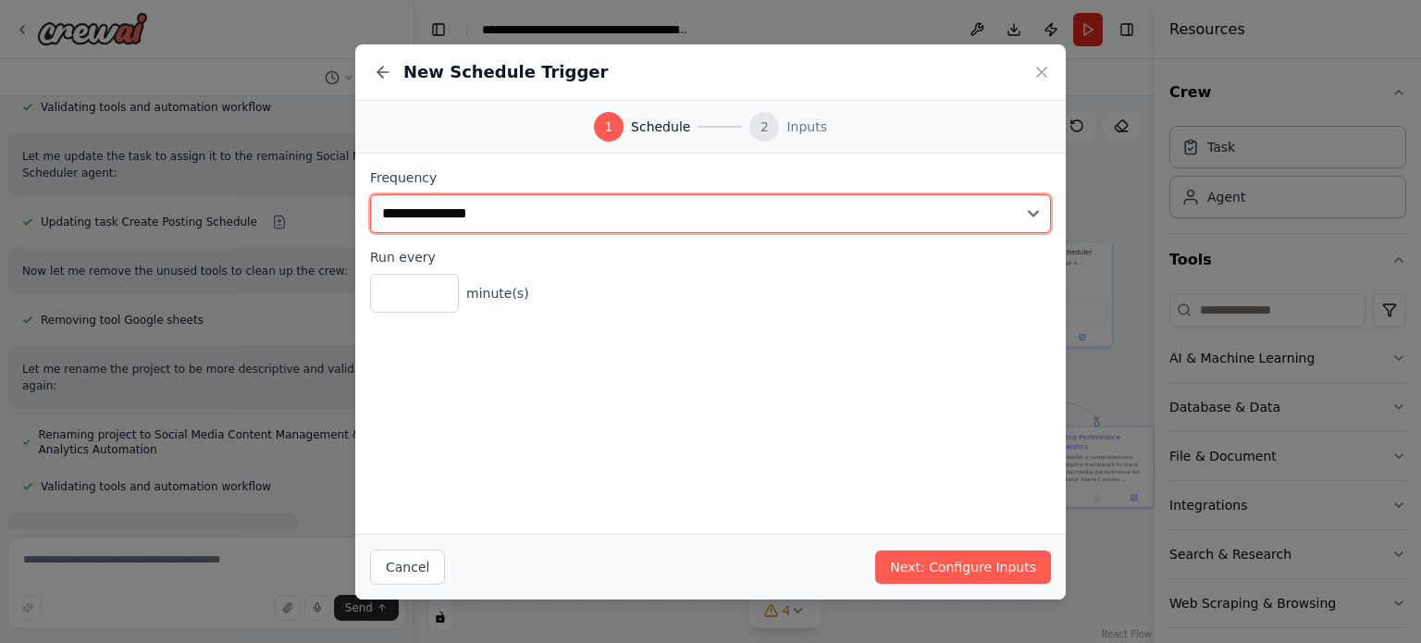
click at [512, 205] on select "**********" at bounding box center [710, 213] width 681 height 39
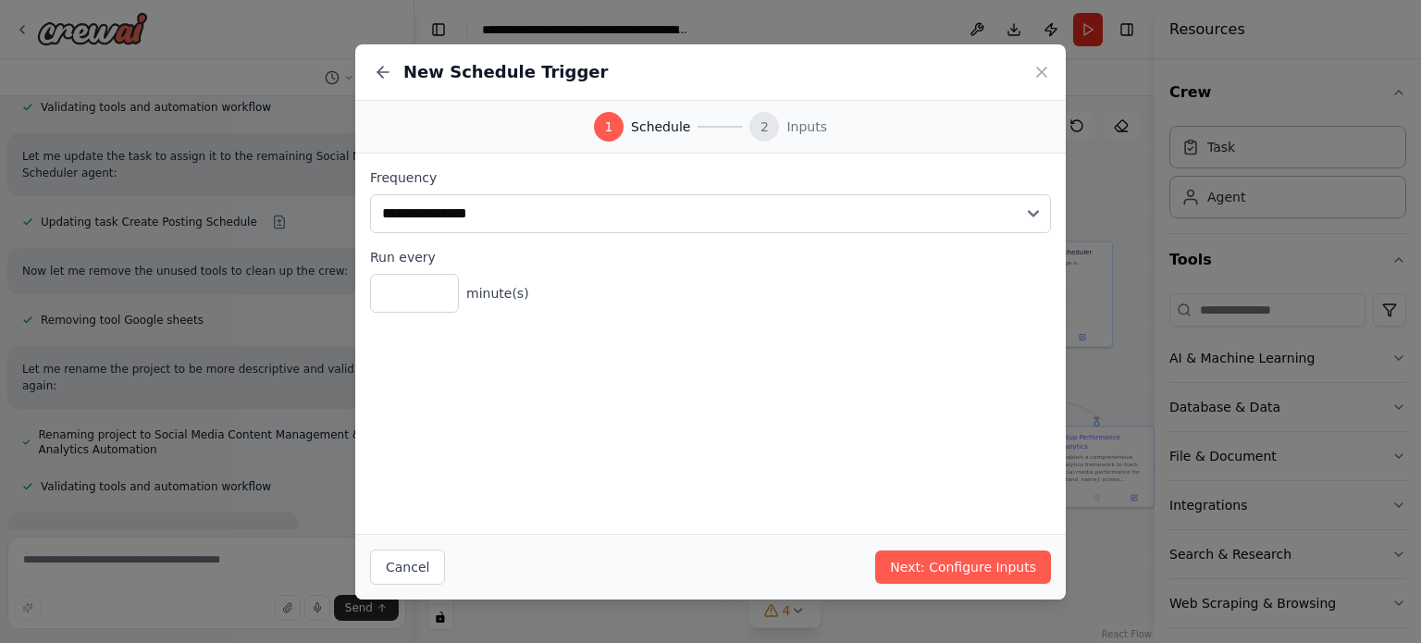
click at [833, 488] on div "**********" at bounding box center [710, 344] width 711 height 380
click at [959, 573] on button "Next: Configure Inputs" at bounding box center [963, 567] width 176 height 33
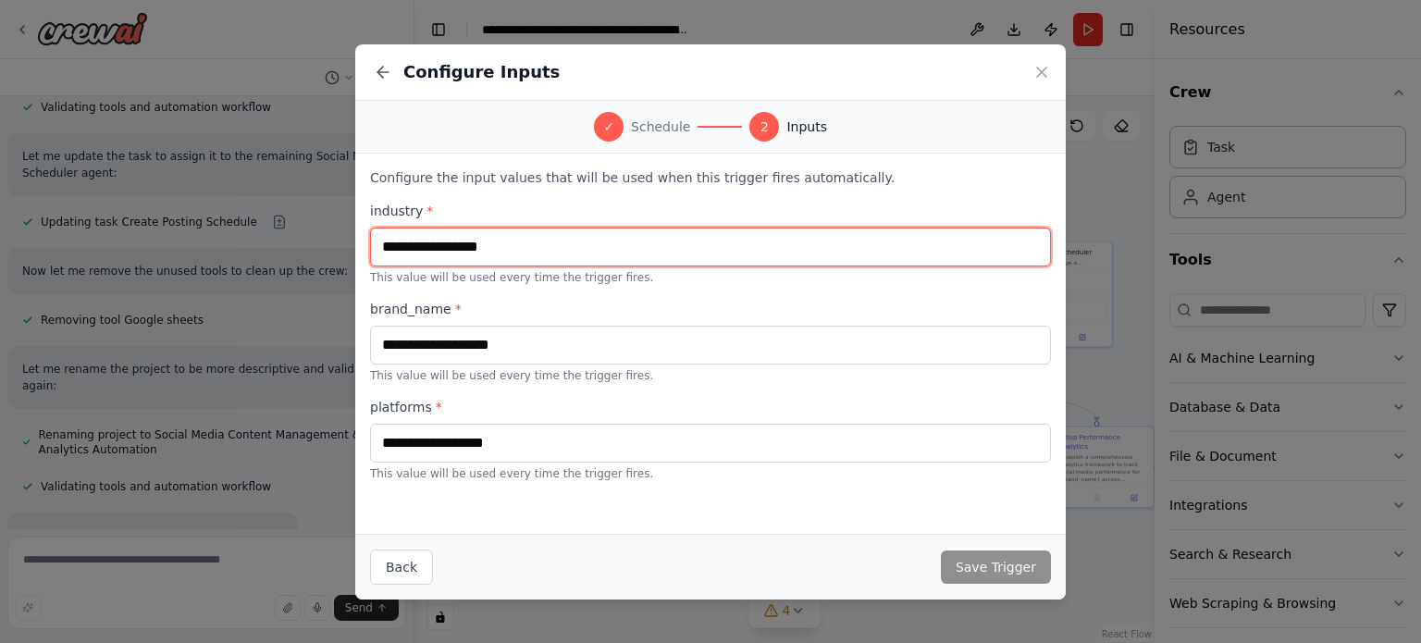
click at [509, 247] on input "text" at bounding box center [710, 247] width 681 height 39
click at [583, 246] on input "text" at bounding box center [710, 247] width 681 height 39
type input "*"
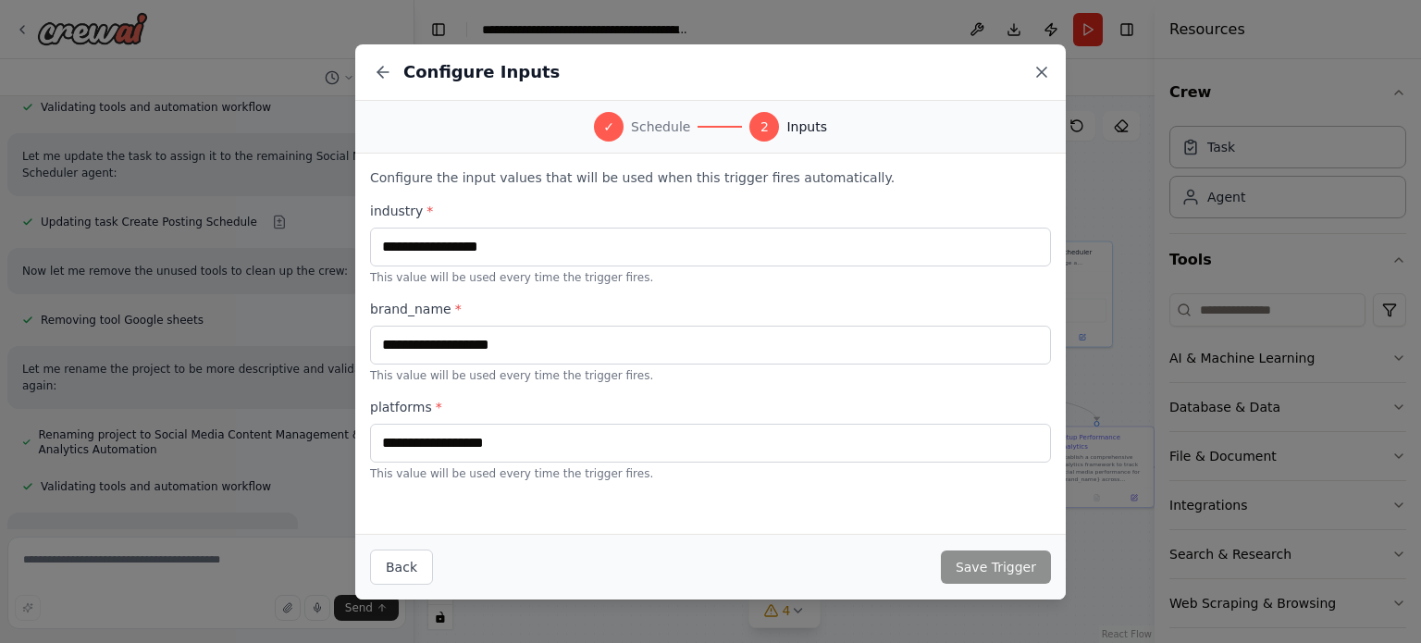
click at [1038, 74] on icon at bounding box center [1041, 72] width 9 height 9
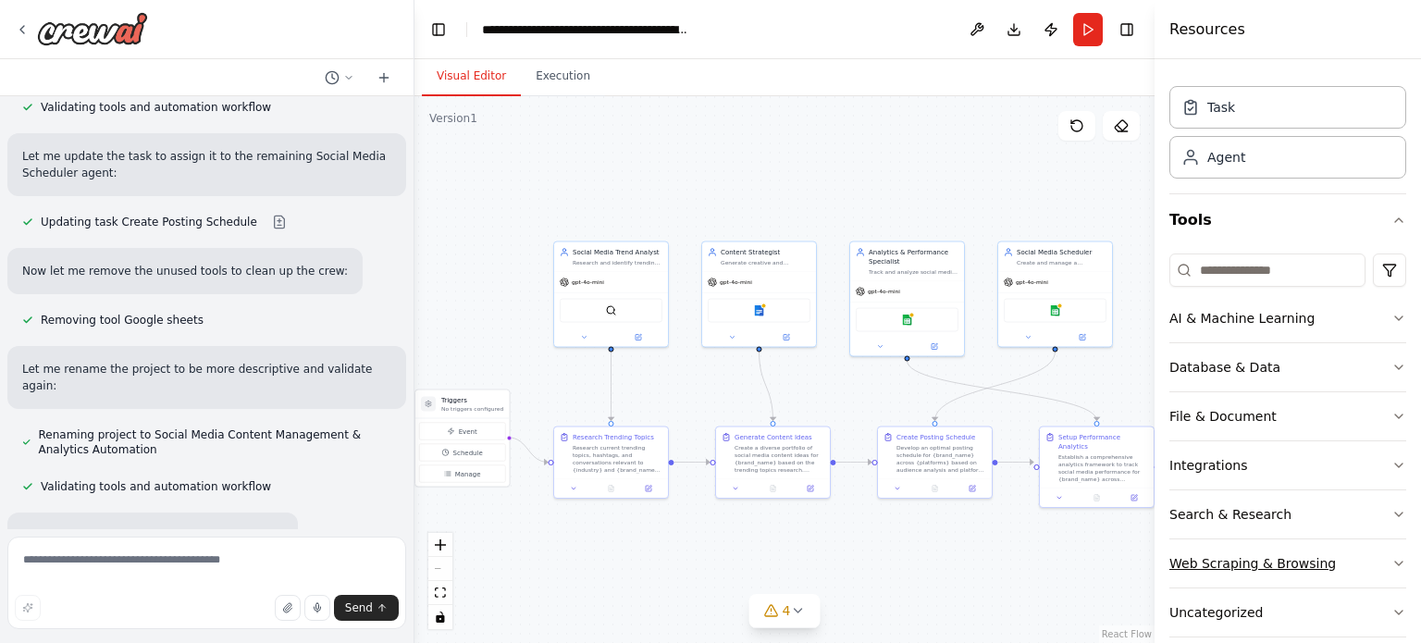
scroll to position [61, 0]
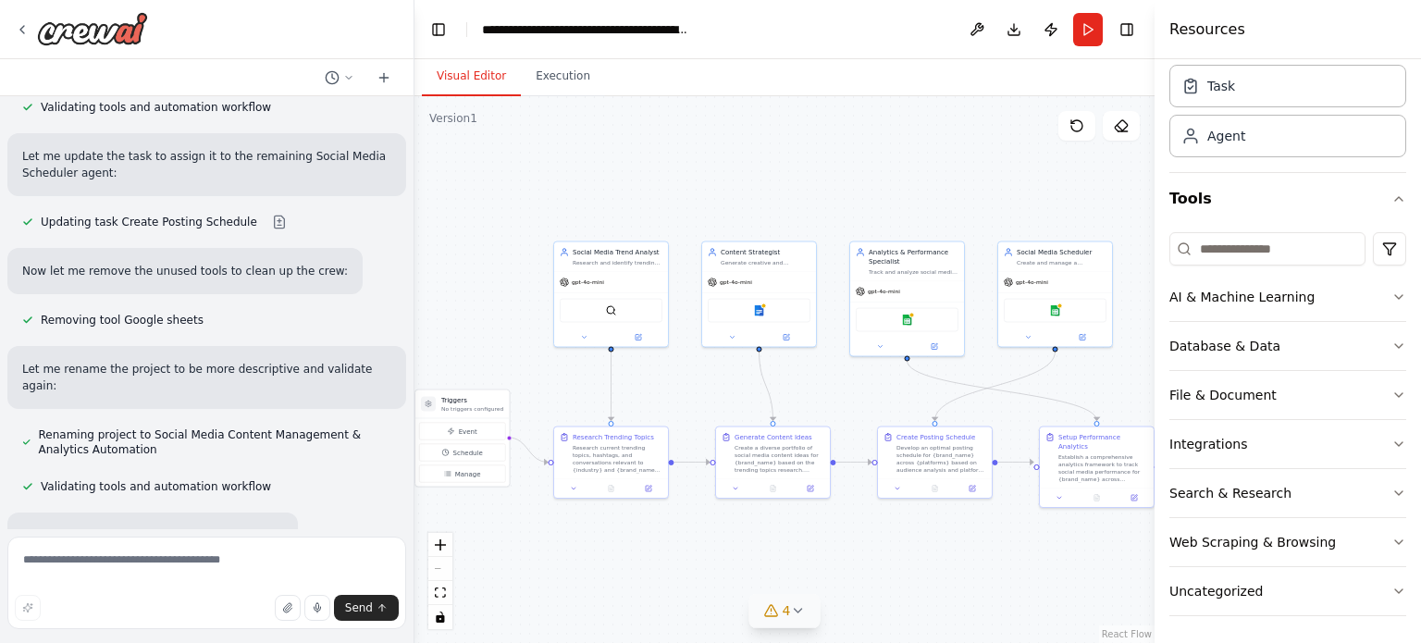
click at [797, 614] on icon at bounding box center [797, 610] width 15 height 15
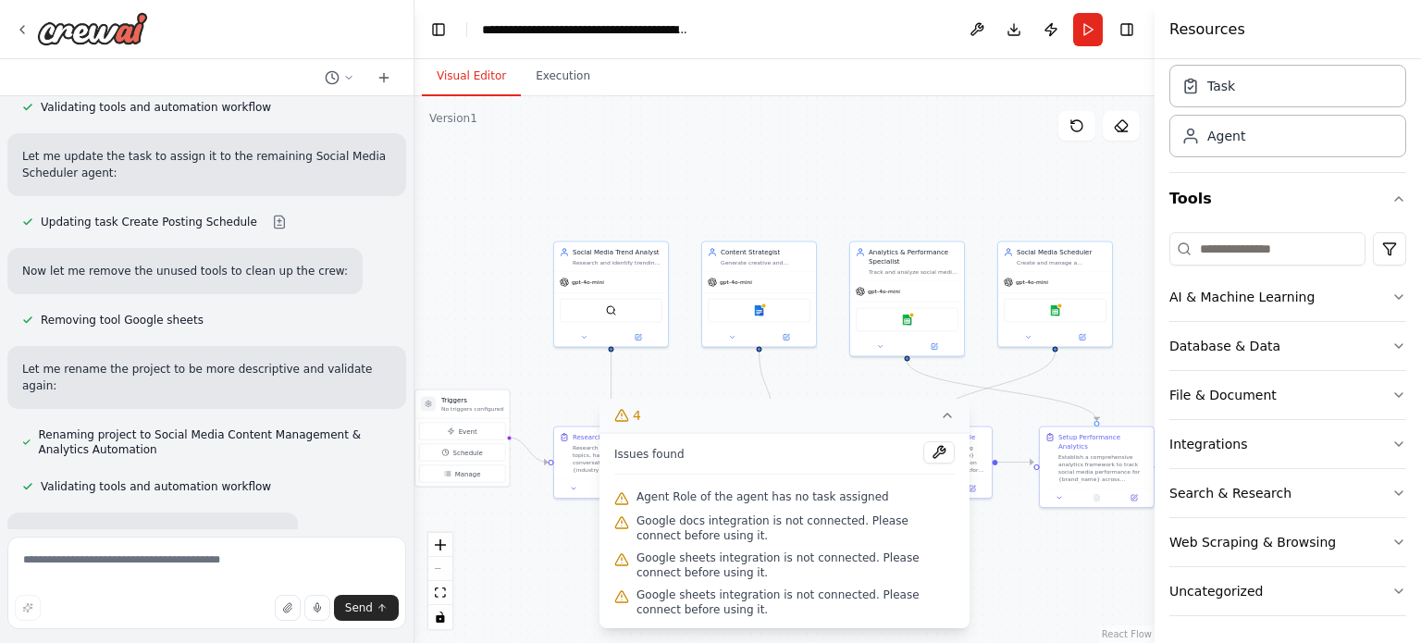
click at [1050, 554] on div ".deletable-edge-delete-btn { width: 20px; height: 20px; border: 0px solid #ffff…" at bounding box center [785, 369] width 740 height 547
click at [945, 416] on icon at bounding box center [947, 415] width 15 height 15
